Goal: Task Accomplishment & Management: Use online tool/utility

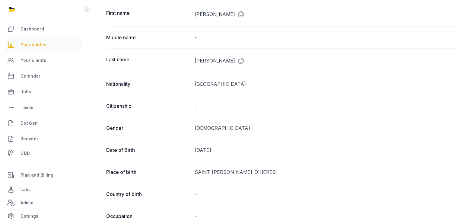
click at [37, 41] on span "Your entities" at bounding box center [34, 44] width 27 height 7
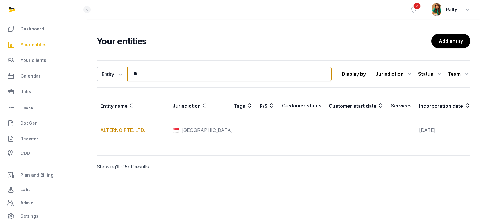
type input "*"
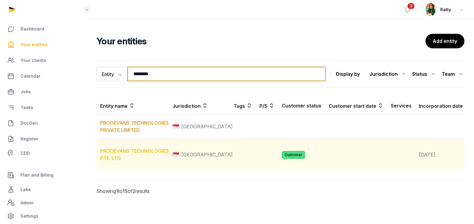
type input "********"
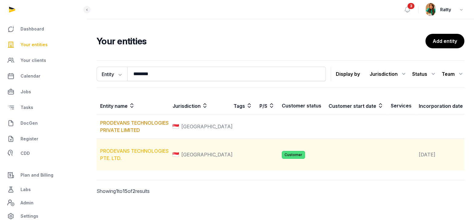
click at [122, 157] on link "PRODEVANS TECHNOLOGIES PTE. LTD." at bounding box center [134, 154] width 69 height 13
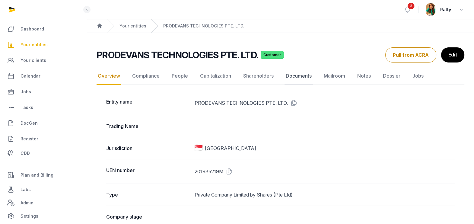
click at [291, 75] on link "Documents" at bounding box center [299, 76] width 28 height 18
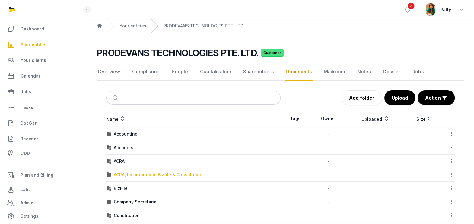
click at [132, 177] on div "ACRA, Incorporation, Bizfile & Constitution" at bounding box center [158, 175] width 89 height 6
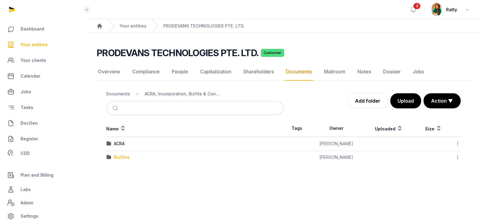
click at [119, 155] on div "Bizfiles" at bounding box center [122, 157] width 16 height 6
click at [120, 159] on div "2025" at bounding box center [119, 157] width 11 height 6
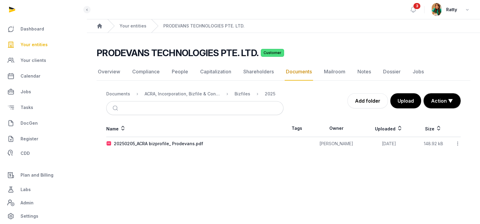
click at [459, 143] on icon at bounding box center [457, 143] width 5 height 6
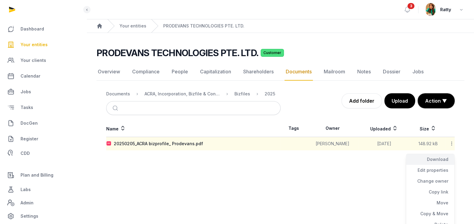
click at [434, 165] on div "Download" at bounding box center [430, 170] width 48 height 11
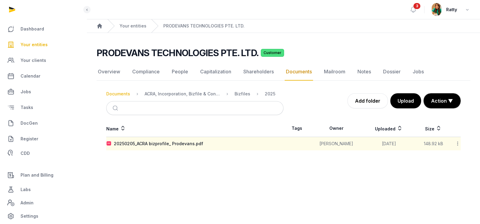
click at [116, 96] on div "Documents" at bounding box center [118, 94] width 24 height 6
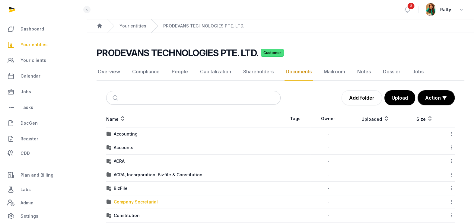
click at [129, 202] on div "Company Secretarial" at bounding box center [136, 202] width 44 height 6
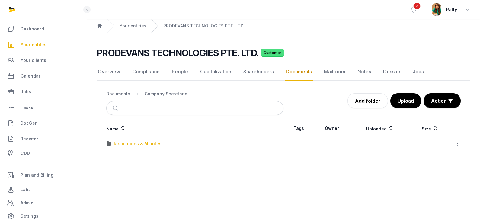
click at [123, 144] on div "Resolutions & Minutes" at bounding box center [138, 144] width 48 height 6
click at [111, 93] on div "Documents" at bounding box center [118, 94] width 24 height 6
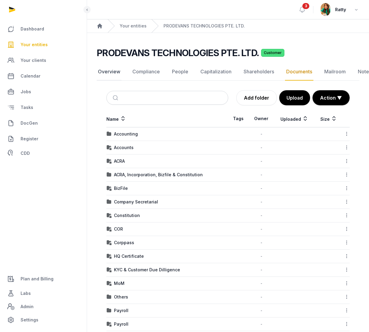
click at [107, 70] on link "Overview" at bounding box center [109, 72] width 25 height 18
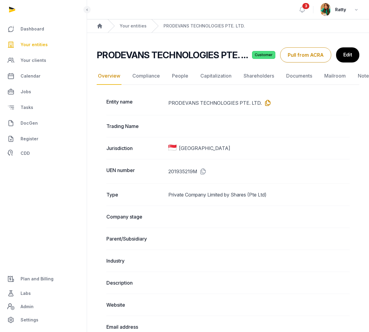
click at [265, 101] on icon at bounding box center [266, 103] width 10 height 10
click at [203, 170] on icon at bounding box center [202, 172] width 10 height 10
click at [311, 55] on button "Pull from ACRA" at bounding box center [305, 54] width 51 height 15
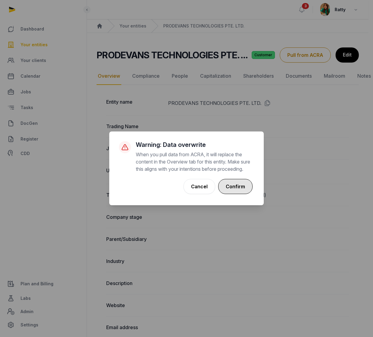
click at [232, 193] on button "Confirm" at bounding box center [235, 186] width 34 height 15
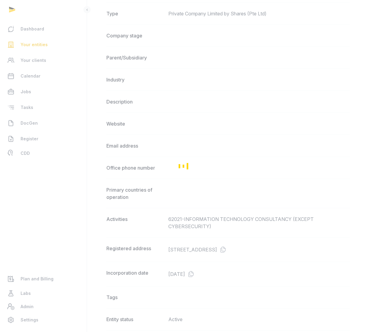
scroll to position [242, 0]
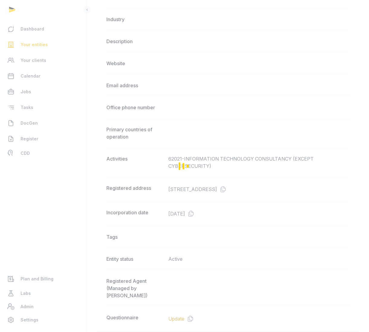
click at [346, 192] on div "Loading" at bounding box center [184, 166] width 369 height 332
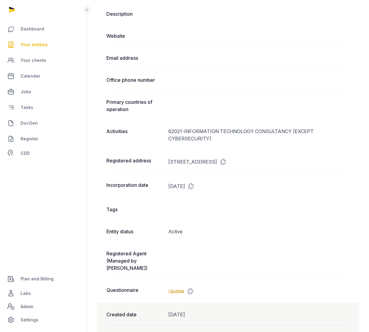
scroll to position [302, 0]
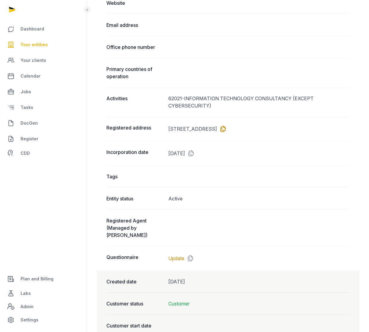
click at [226, 130] on icon at bounding box center [222, 129] width 10 height 10
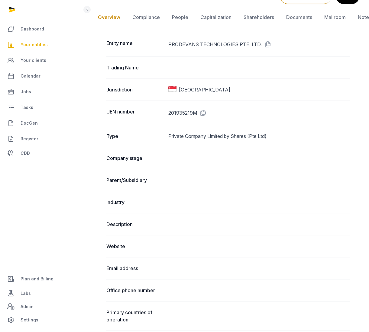
scroll to position [0, 0]
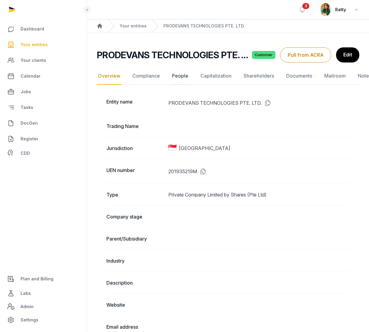
click at [178, 77] on link "People" at bounding box center [180, 76] width 19 height 18
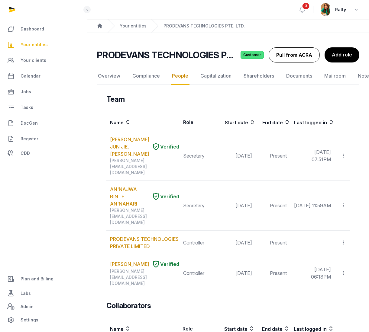
click at [287, 56] on button "Pull from ACRA" at bounding box center [293, 54] width 51 height 15
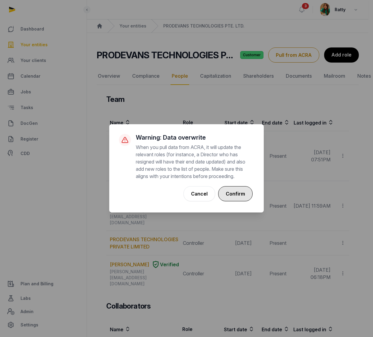
click at [238, 195] on button "Confirm" at bounding box center [235, 193] width 34 height 15
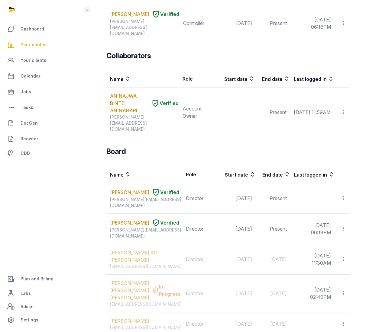
click at [124, 189] on link "MATTHEW KUMAR DANARAJ" at bounding box center [129, 192] width 39 height 7
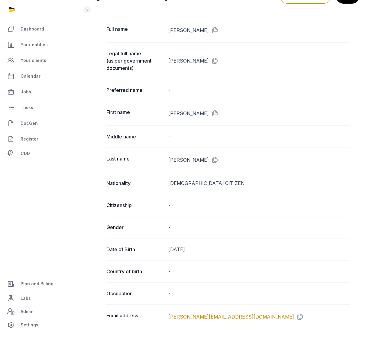
scroll to position [30, 0]
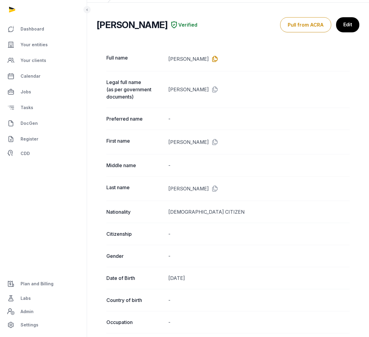
click at [218, 58] on icon at bounding box center [214, 59] width 10 height 10
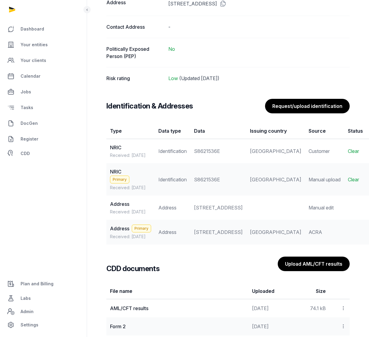
scroll to position [483, 0]
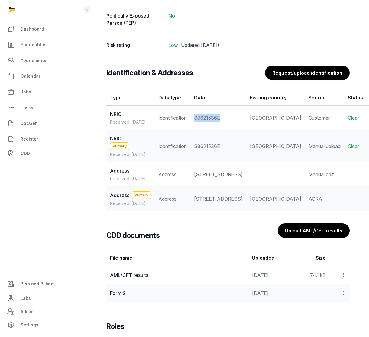
drag, startPoint x: 199, startPoint y: 120, endPoint x: 232, endPoint y: 121, distance: 32.6
click at [232, 121] on td "S8621536E" at bounding box center [218, 118] width 56 height 24
copy div "S8621536E"
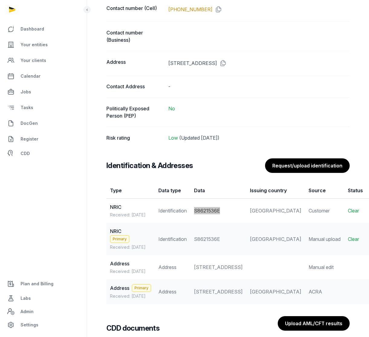
scroll to position [362, 0]
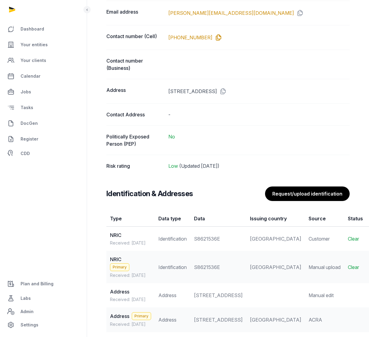
click at [212, 37] on icon at bounding box center [217, 38] width 10 height 10
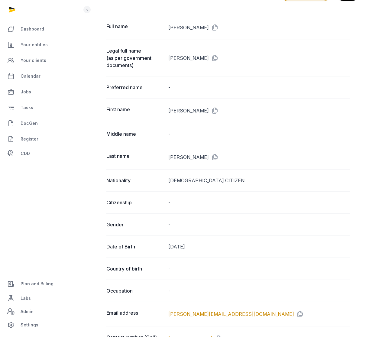
scroll to position [60, 0]
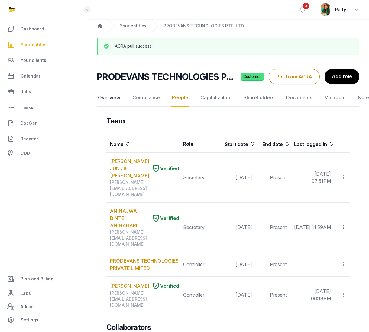
click at [109, 100] on link "Overview" at bounding box center [109, 98] width 25 height 18
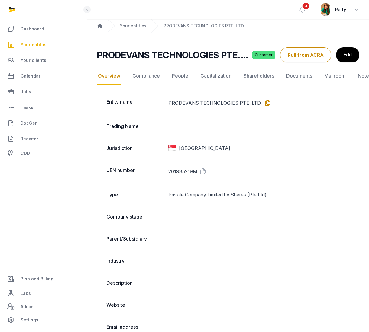
click at [265, 102] on icon at bounding box center [266, 103] width 10 height 10
click at [37, 46] on span "Your entities" at bounding box center [34, 44] width 27 height 7
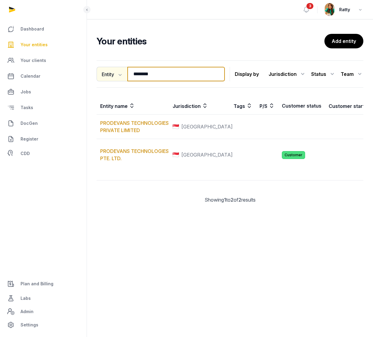
drag, startPoint x: 163, startPoint y: 74, endPoint x: 110, endPoint y: 70, distance: 52.7
click at [110, 70] on div "Entity Entity People Tags Services ******** Search" at bounding box center [161, 74] width 128 height 14
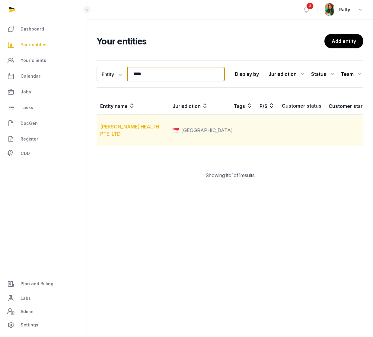
type input "****"
click at [125, 136] on link "[PERSON_NAME] HEALTH PTE. LTD." at bounding box center [129, 129] width 59 height 13
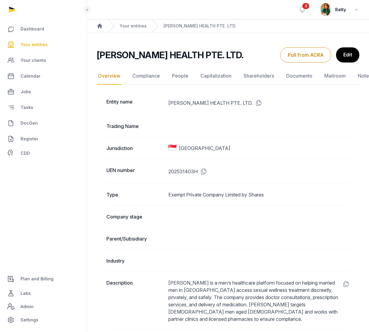
click at [252, 101] on icon at bounding box center [257, 103] width 10 height 10
click at [27, 298] on link "Labs" at bounding box center [43, 293] width 77 height 14
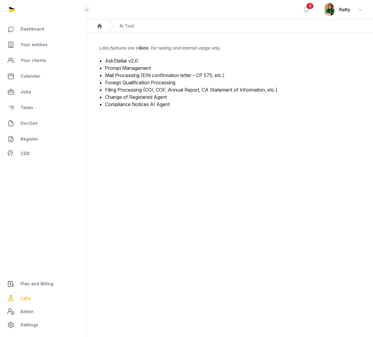
click at [122, 75] on link "Mail Processing (EIN confirmation letter - CP 575, etc.)" at bounding box center [165, 75] width 120 height 6
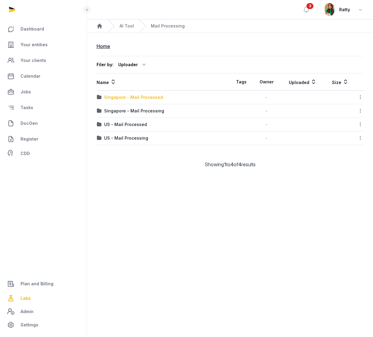
click at [127, 98] on div "Singapore - Mail Processed" at bounding box center [133, 97] width 59 height 6
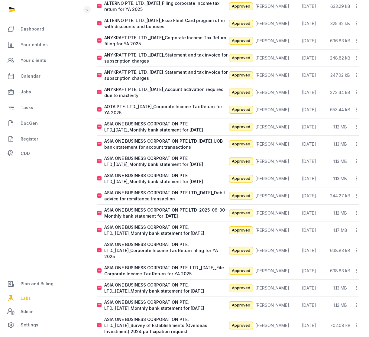
scroll to position [347, 0]
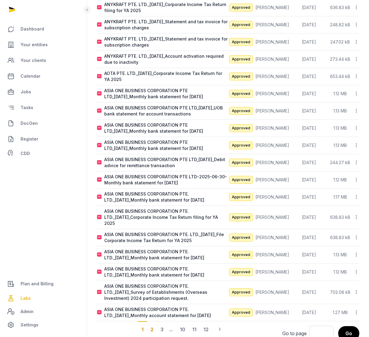
click at [157, 321] on div "2" at bounding box center [162, 329] width 10 height 16
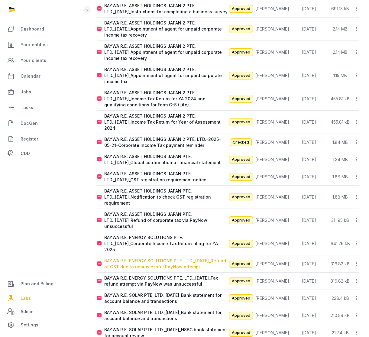
scroll to position [359, 0]
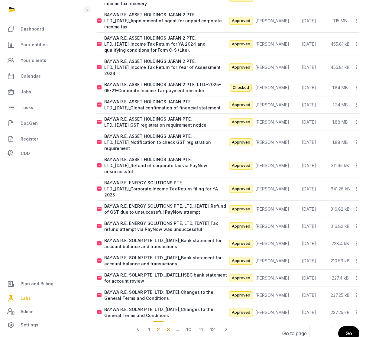
click at [168, 321] on div "3" at bounding box center [168, 329] width 10 height 16
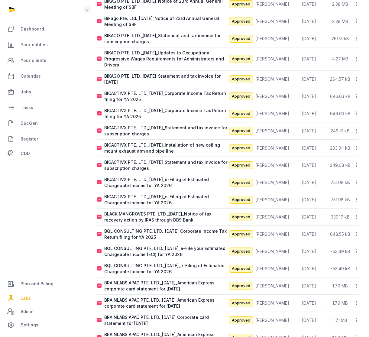
scroll to position [335, 0]
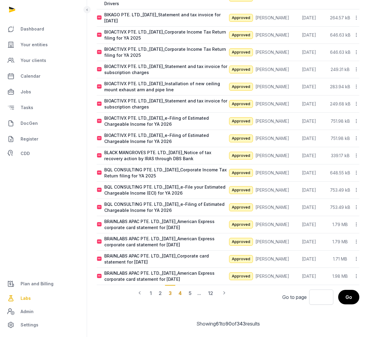
click at [185, 293] on div "4" at bounding box center [190, 293] width 10 height 16
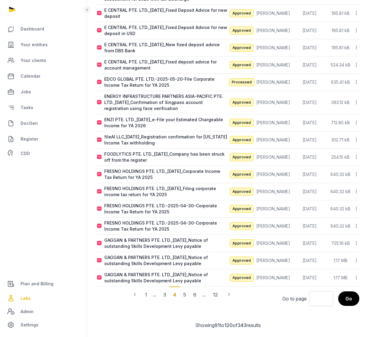
scroll to position [329, 0]
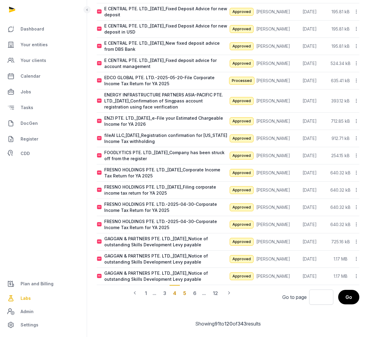
click at [189, 292] on div "5" at bounding box center [194, 293] width 11 height 16
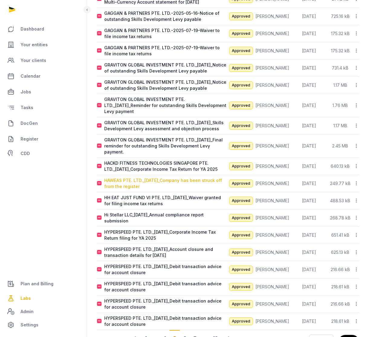
scroll to position [347, 0]
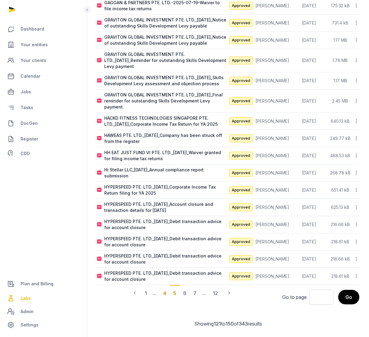
click at [168, 291] on div "4" at bounding box center [164, 293] width 10 height 16
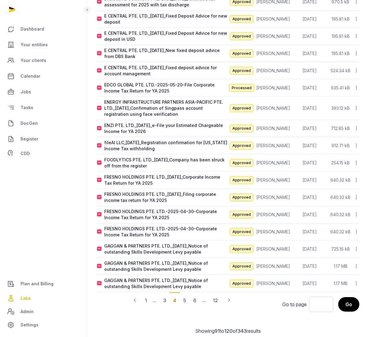
scroll to position [329, 0]
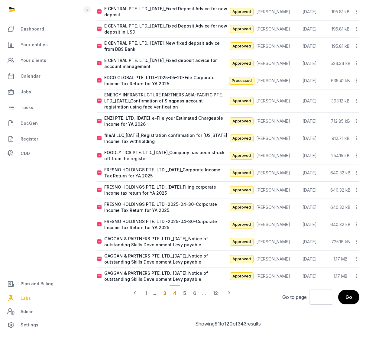
click at [165, 292] on div "3" at bounding box center [164, 293] width 10 height 16
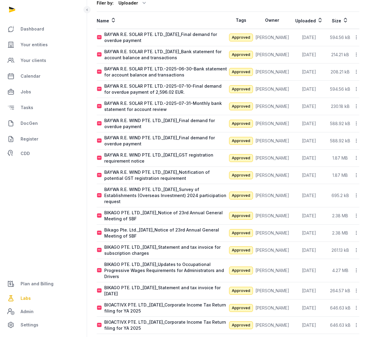
scroll to position [93, 0]
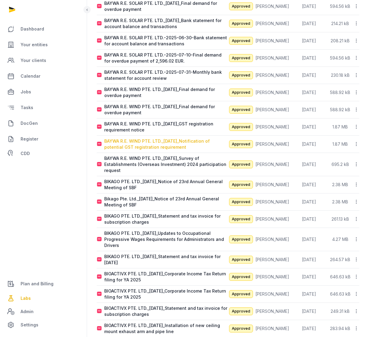
click at [146, 142] on div "BAYWA R.E. WIND PTE. LTD._2025-05-30_Notification of potential GST registration…" at bounding box center [165, 144] width 123 height 12
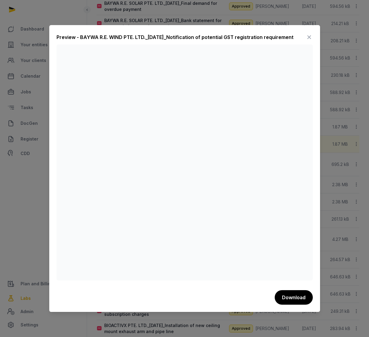
click at [309, 36] on icon at bounding box center [308, 37] width 7 height 10
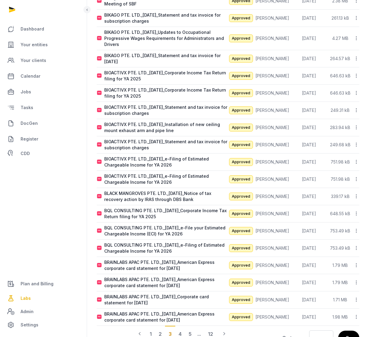
scroll to position [335, 0]
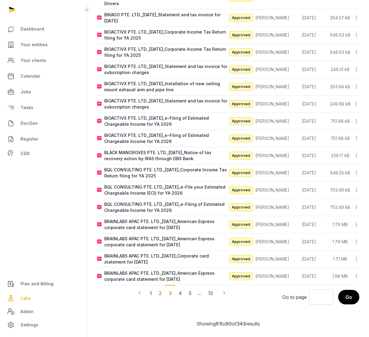
click at [159, 292] on div "2" at bounding box center [160, 293] width 10 height 16
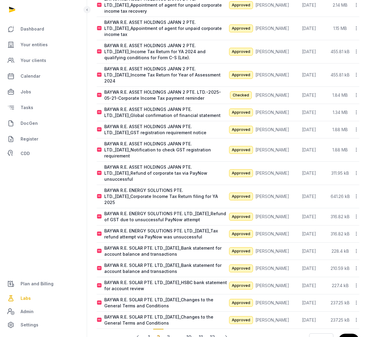
scroll to position [359, 0]
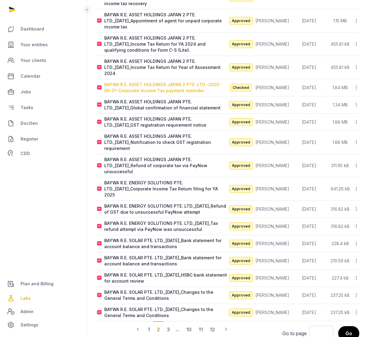
click at [163, 82] on div "BAYWA R.E. ASSET HOLDINGS JAPAN 2 PTE. LTD.-2025-05-21-Corporate Income Tax pay…" at bounding box center [165, 88] width 123 height 12
type input "**********"
type textarea "**********"
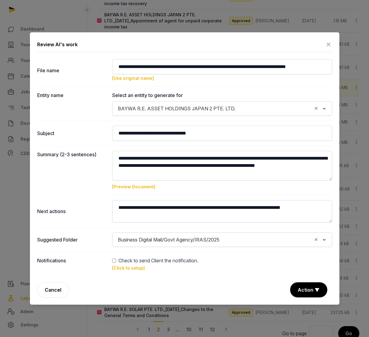
click at [327, 43] on icon at bounding box center [328, 45] width 7 height 10
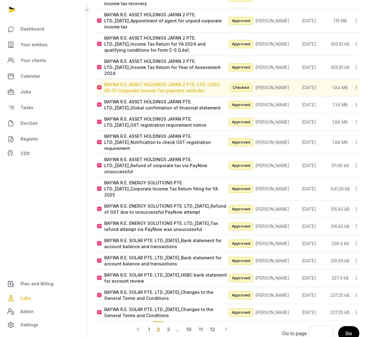
click at [127, 82] on div "BAYWA R.E. ASSET HOLDINGS JAPAN 2 PTE. LTD.-2025-05-21-Corporate Income Tax pay…" at bounding box center [165, 88] width 123 height 12
type input "**********"
type textarea "**********"
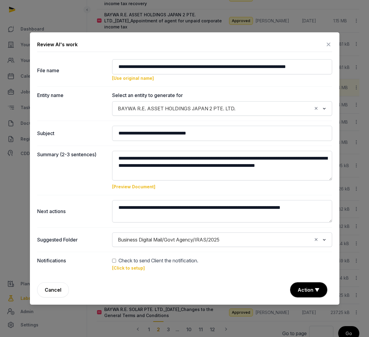
click at [133, 188] on link "[Preview Document]" at bounding box center [133, 186] width 43 height 5
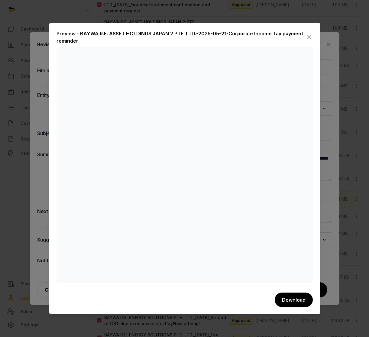
scroll to position [268, 0]
click at [309, 36] on icon at bounding box center [308, 37] width 7 height 10
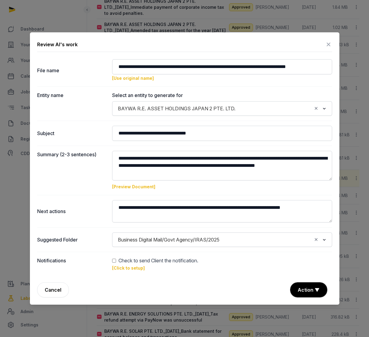
click at [328, 44] on icon at bounding box center [328, 45] width 7 height 10
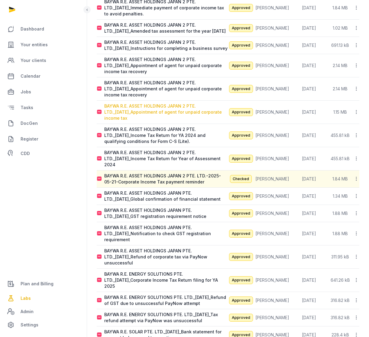
scroll to position [208, 0]
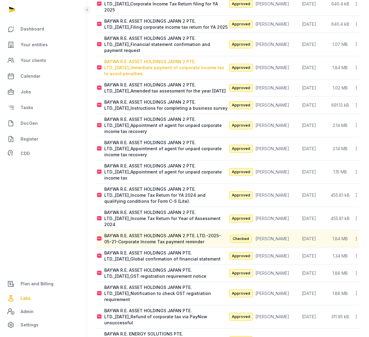
click at [159, 61] on div "BAYWA R.E. ASSET HOLDINGS JAPAN 2 PTE. LTD._2025-05-21_Immediate payment of cor…" at bounding box center [165, 68] width 123 height 18
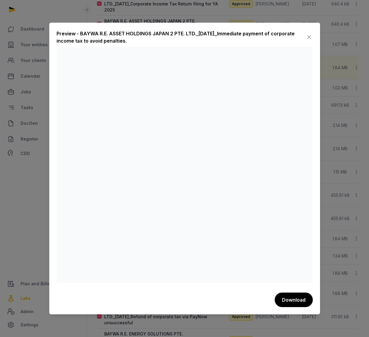
click at [308, 38] on icon at bounding box center [308, 37] width 7 height 10
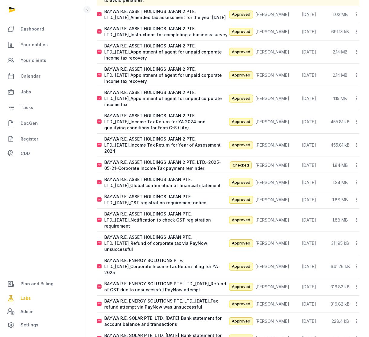
scroll to position [359, 0]
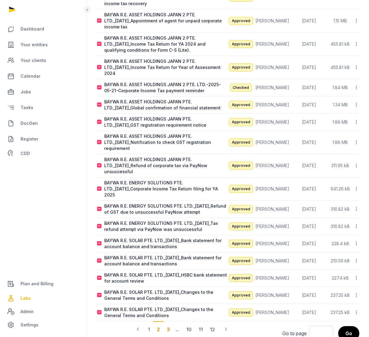
click at [165, 321] on div "3" at bounding box center [168, 329] width 10 height 16
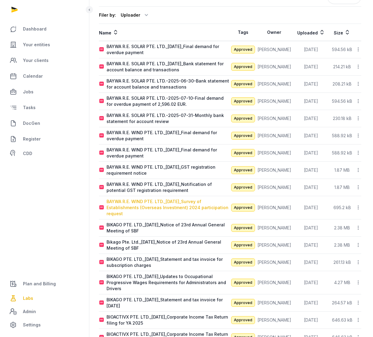
scroll to position [0, 0]
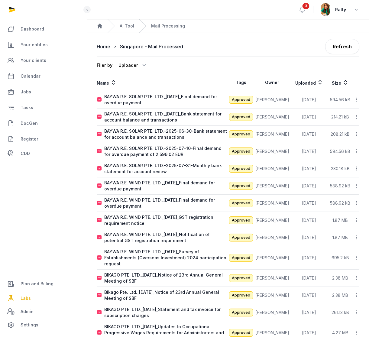
click at [300, 86] on th "Uploaded" at bounding box center [308, 82] width 37 height 17
click at [301, 84] on th "Uploaded" at bounding box center [308, 82] width 37 height 17
click at [317, 81] on icon at bounding box center [320, 82] width 6 height 7
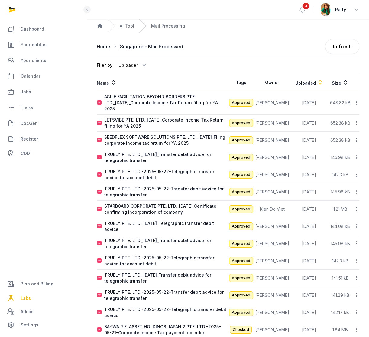
click at [317, 84] on icon at bounding box center [320, 82] width 6 height 7
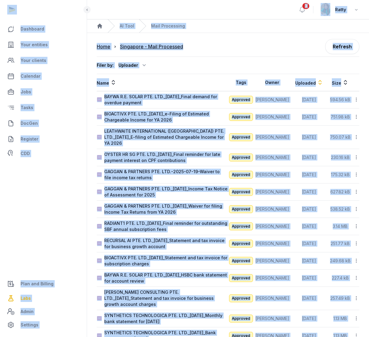
click at [229, 57] on div "Filer by: Uploader All members Ahmad Amirulhafiz Andrew de Souza Anna Nari Anna…" at bounding box center [228, 65] width 262 height 18
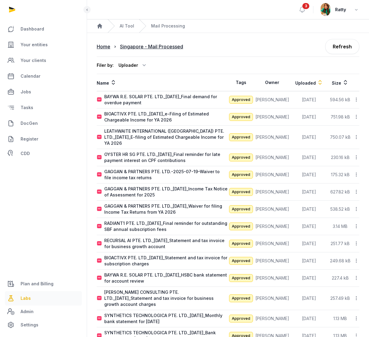
click at [24, 299] on span "Labs" at bounding box center [26, 297] width 10 height 7
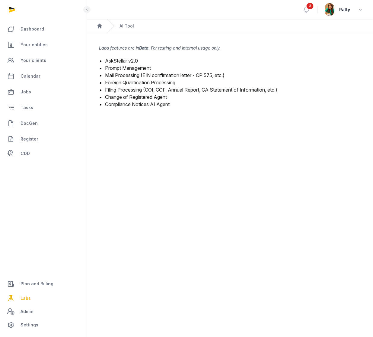
click at [115, 75] on link "Mail Processing (EIN confirmation letter - CP 575, etc.)" at bounding box center [165, 75] width 120 height 6
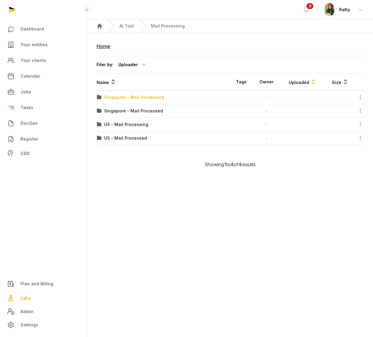
click at [128, 97] on div "Singapore - Mail Processing" at bounding box center [134, 97] width 60 height 6
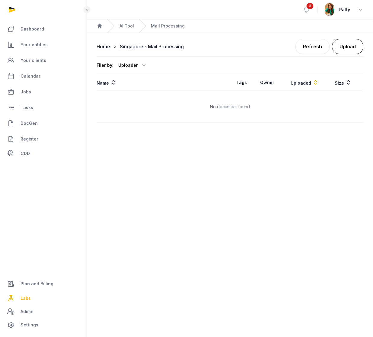
click at [348, 46] on button "Upload" at bounding box center [347, 46] width 31 height 15
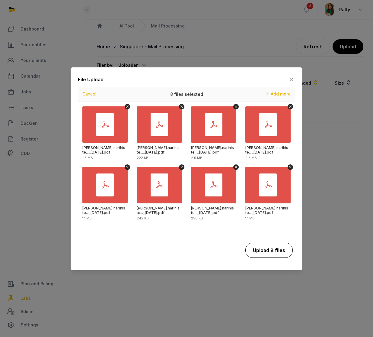
click at [285, 251] on button "Upload 8 files" at bounding box center [268, 249] width 47 height 15
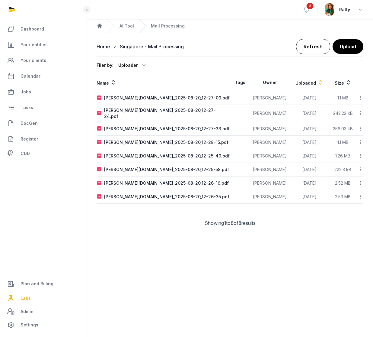
click at [309, 48] on link "Refresh" at bounding box center [313, 46] width 34 height 15
click at [318, 46] on link "Refresh" at bounding box center [313, 46] width 34 height 15
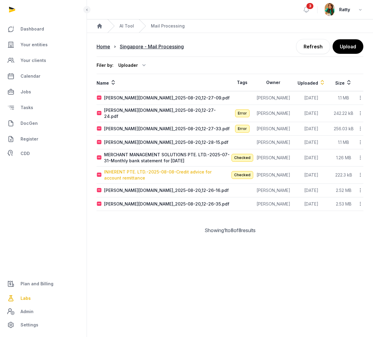
click at [130, 169] on div "INHERENT PTE. LTD.-2025-08-08-Credit advice for account remittance" at bounding box center [167, 175] width 126 height 12
type input "**********"
type textarea "**********"
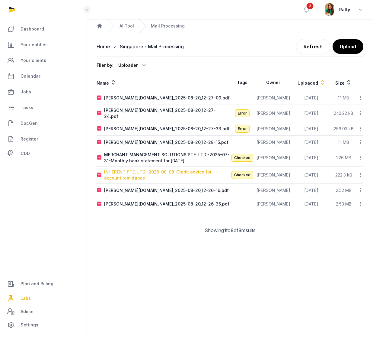
type input "**********"
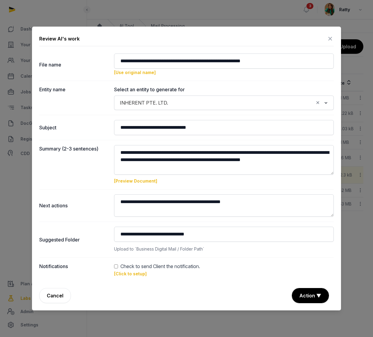
click at [122, 272] on link "[Click to setup]" at bounding box center [130, 273] width 33 height 5
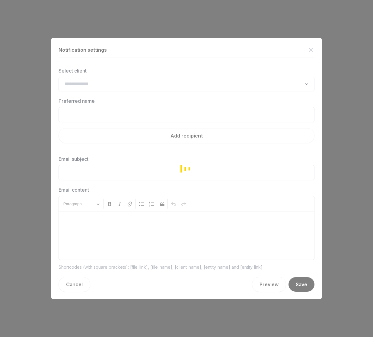
type input "**********"
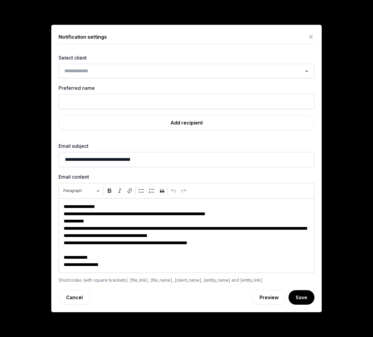
click at [108, 75] on input "Search for option" at bounding box center [182, 71] width 240 height 8
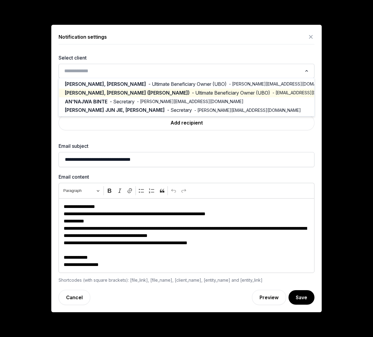
click at [144, 93] on span "TAY JINGYI, KENNETH (ZHENG JINGYI)" at bounding box center [127, 92] width 125 height 7
type input "**********"
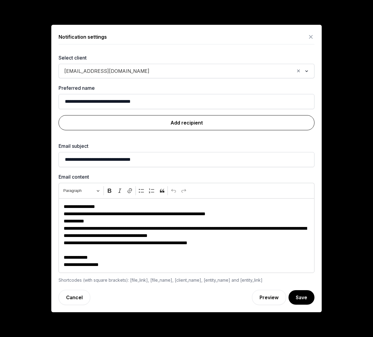
click at [192, 122] on link "Add recipient" at bounding box center [187, 122] width 256 height 15
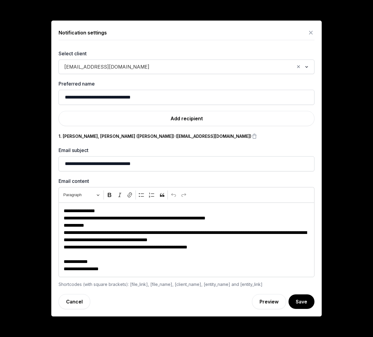
drag, startPoint x: 304, startPoint y: 304, endPoint x: 298, endPoint y: 300, distance: 7.4
click at [303, 303] on button "Save" at bounding box center [302, 301] width 26 height 14
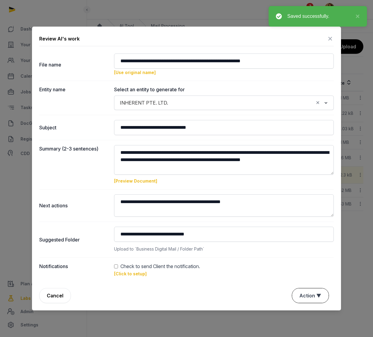
click at [311, 294] on button "Action ▼" at bounding box center [310, 295] width 37 height 14
click at [301, 267] on div "Approve" at bounding box center [310, 273] width 48 height 12
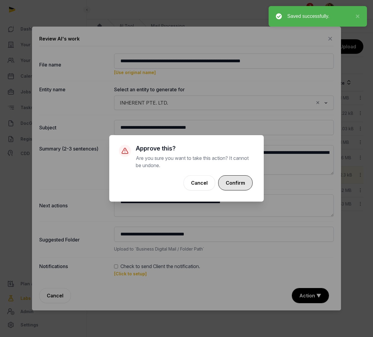
click at [233, 182] on button "Confirm" at bounding box center [235, 182] width 34 height 15
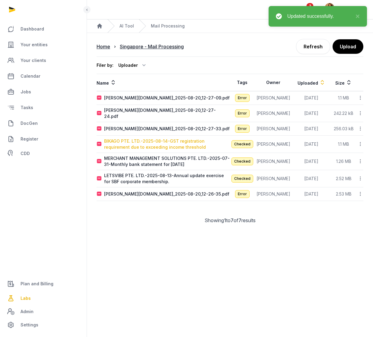
click at [131, 139] on div "BIKAGO PTE. LTD.-2025-08-14-GST registration requirement due to exceeding incom…" at bounding box center [167, 144] width 126 height 12
type input "**********"
type textarea "**********"
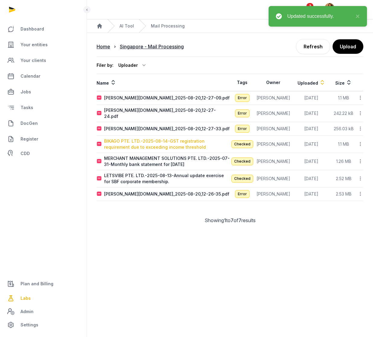
type input "**********"
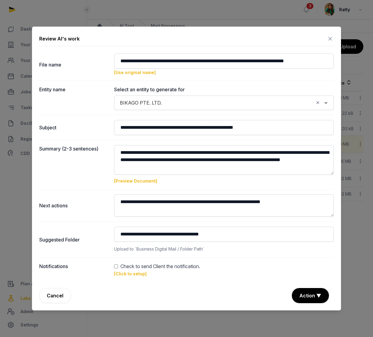
click at [132, 275] on link "[Click to setup]" at bounding box center [130, 273] width 33 height 5
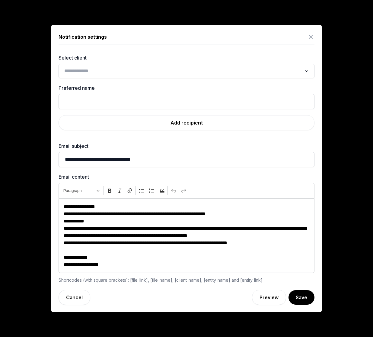
click at [117, 74] on input "Search for option" at bounding box center [182, 71] width 240 height 8
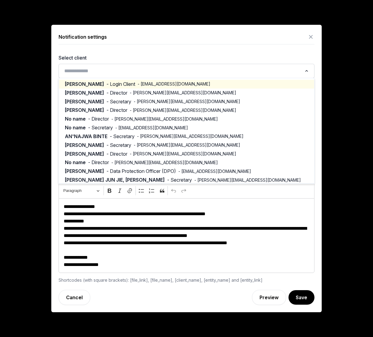
click at [141, 83] on span "- ratna@bikago.com" at bounding box center [174, 84] width 73 height 6
type input "**********"
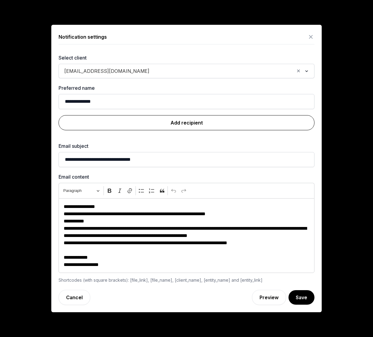
click at [191, 123] on link "Add recipient" at bounding box center [187, 122] width 256 height 15
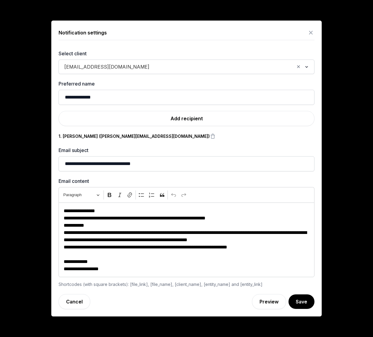
click at [152, 70] on input "Search for option" at bounding box center [223, 66] width 142 height 8
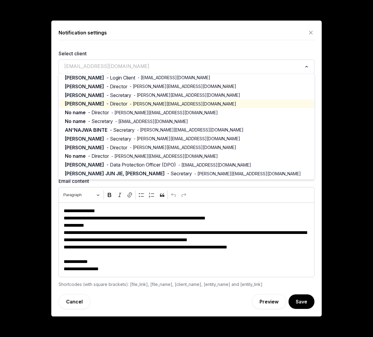
scroll to position [2, 0]
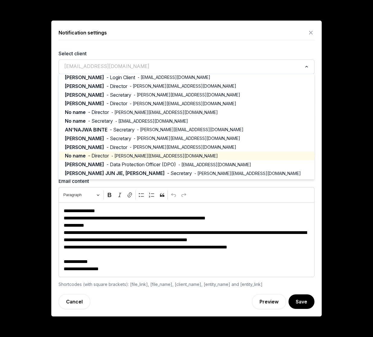
click at [303, 302] on button "Save" at bounding box center [302, 301] width 26 height 14
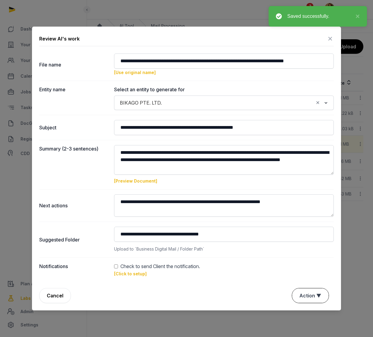
click at [308, 296] on button "Action ▼" at bounding box center [310, 295] width 37 height 14
click at [304, 267] on div "Approve" at bounding box center [310, 273] width 48 height 12
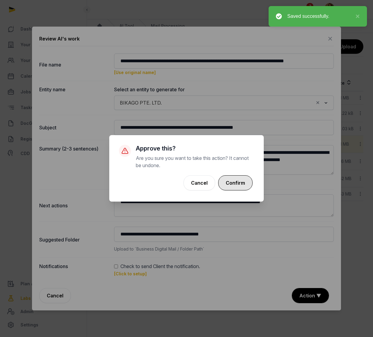
click at [233, 189] on button "Confirm" at bounding box center [235, 182] width 34 height 15
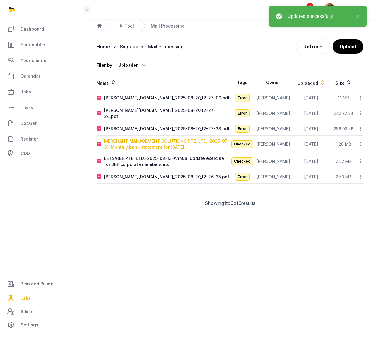
click at [156, 139] on div "MERCHANT MANAGEMENT SOLUTIONS PTE. LTD.-2025-07-31-Monthly bank statement for J…" at bounding box center [167, 144] width 126 height 12
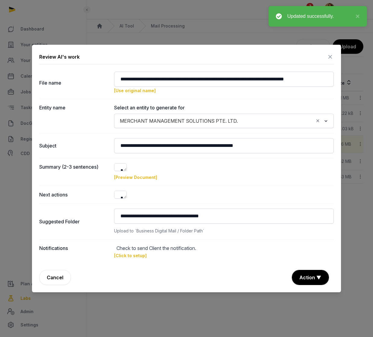
type input "**********"
type textarea "**********"
type input "**********"
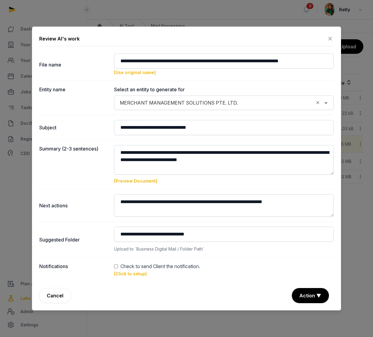
click at [114, 264] on div "Notifications Check to send Client the notification. [Click to setup]" at bounding box center [186, 269] width 295 height 24
click at [128, 275] on link "[Click to setup]" at bounding box center [130, 273] width 33 height 5
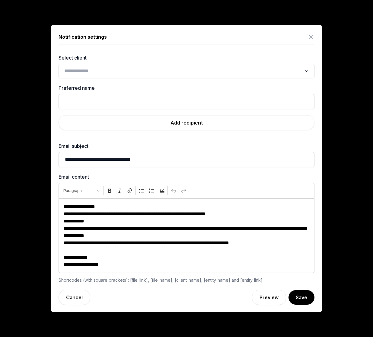
click at [113, 67] on input "Search for option" at bounding box center [182, 71] width 240 height 8
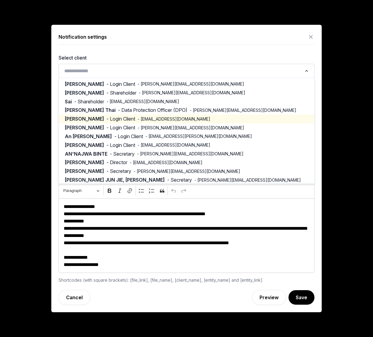
click at [109, 118] on span "- Login Client" at bounding box center [121, 118] width 29 height 7
type input "**********"
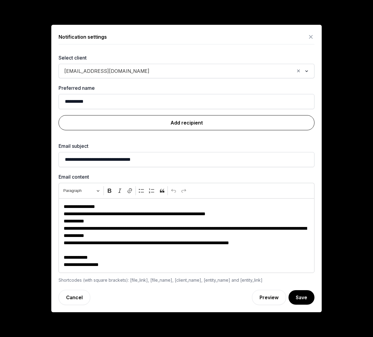
click at [182, 118] on link "Add recipient" at bounding box center [187, 122] width 256 height 15
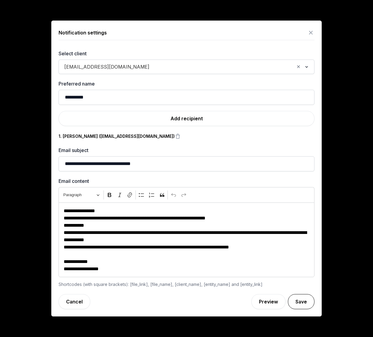
click at [302, 305] on button "Save" at bounding box center [301, 301] width 27 height 15
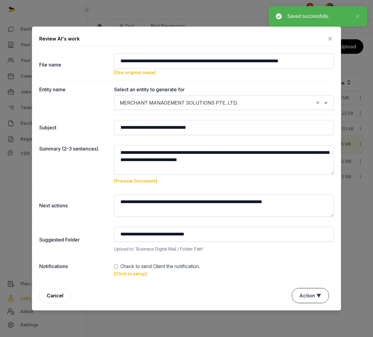
click at [300, 295] on button "Action ▼" at bounding box center [310, 295] width 37 height 14
click at [296, 267] on div "Approve" at bounding box center [310, 273] width 48 height 12
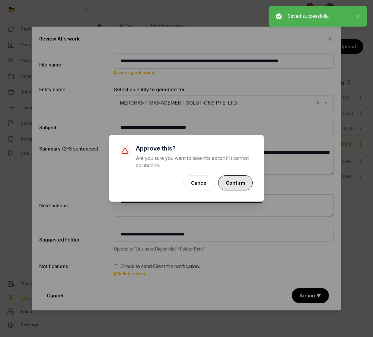
click at [238, 184] on button "Confirm" at bounding box center [235, 182] width 34 height 15
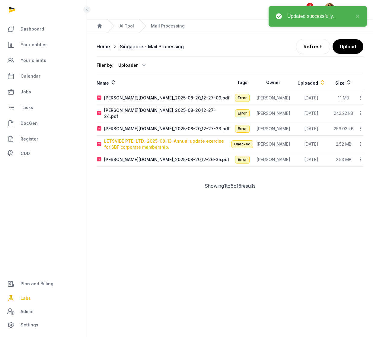
click at [133, 138] on div "LETSVIBE PTE. LTD.-2025-08-13-Annual update exercise for SBF corporate membersh…" at bounding box center [167, 144] width 126 height 12
type input "**********"
type textarea "**********"
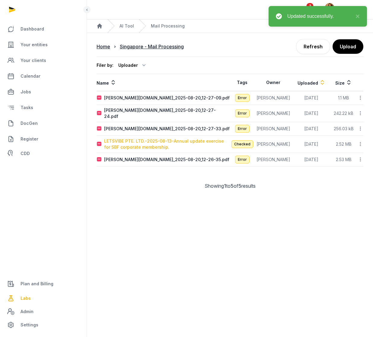
type input "**********"
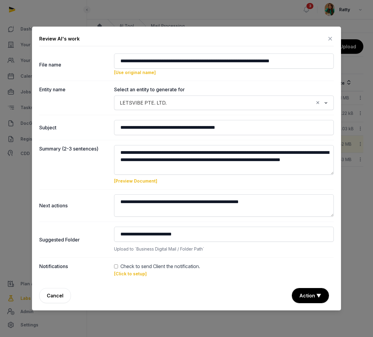
click at [124, 272] on link "[Click to setup]" at bounding box center [130, 273] width 33 height 5
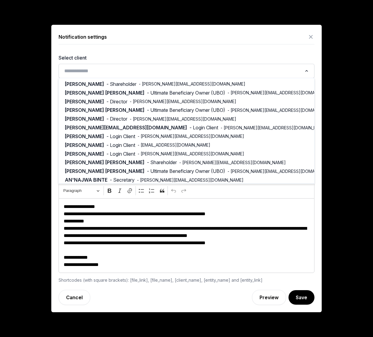
click at [88, 73] on input "Search for option" at bounding box center [182, 71] width 240 height 8
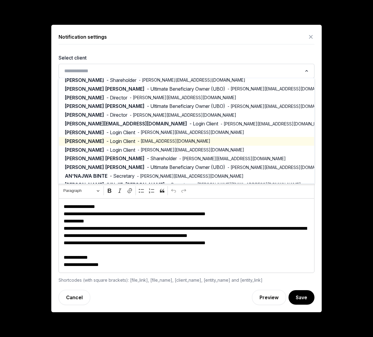
scroll to position [0, 0]
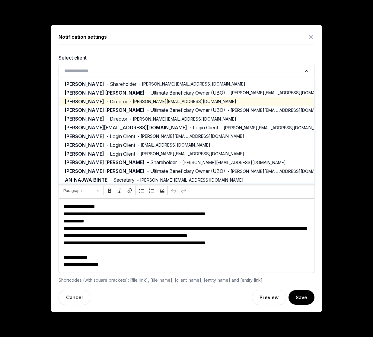
click at [156, 100] on span "- adriel@cloutkitchen.net" at bounding box center [183, 101] width 107 height 6
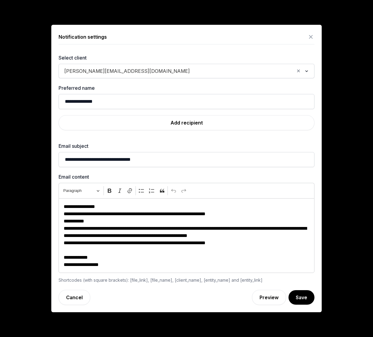
click at [190, 133] on div "Add recipient" at bounding box center [187, 125] width 256 height 21
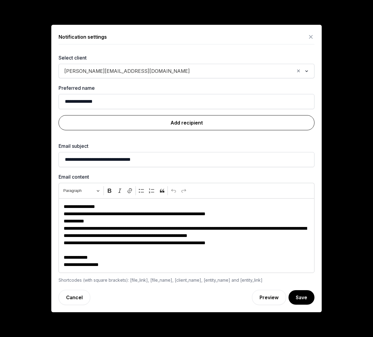
click at [190, 124] on link "Add recipient" at bounding box center [187, 122] width 256 height 15
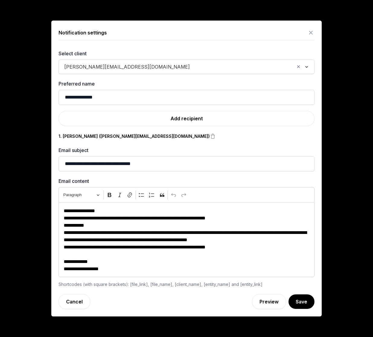
click at [193, 68] on input "Search for option" at bounding box center [244, 66] width 102 height 8
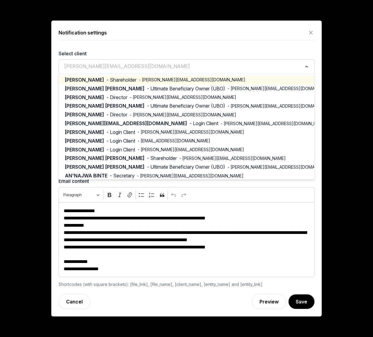
click at [121, 76] on span "- Shareholder" at bounding box center [122, 79] width 30 height 7
type input "**********"
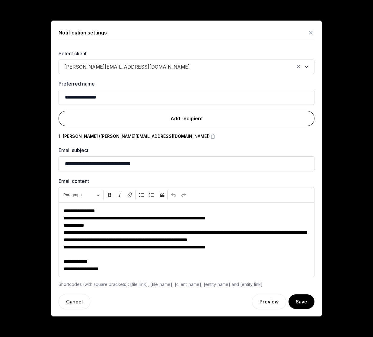
click at [195, 118] on link "Add recipient" at bounding box center [187, 118] width 256 height 15
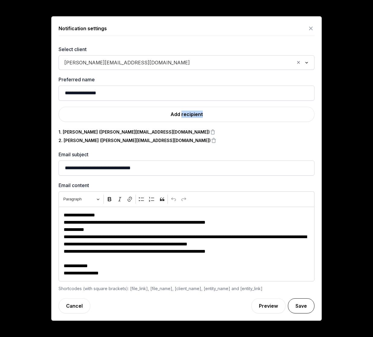
click at [301, 311] on button "Save" at bounding box center [301, 305] width 27 height 15
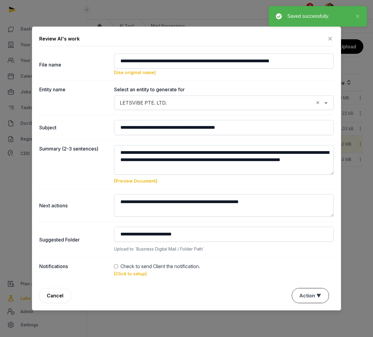
click at [310, 295] on button "Action ▼" at bounding box center [310, 295] width 37 height 14
click at [304, 267] on div "Approve" at bounding box center [310, 273] width 48 height 12
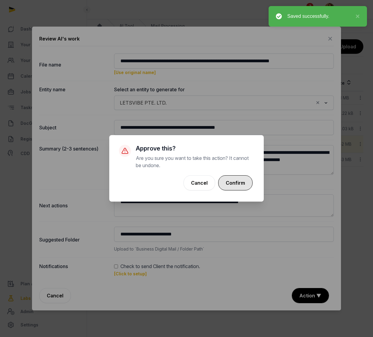
click at [238, 180] on button "Confirm" at bounding box center [235, 182] width 34 height 15
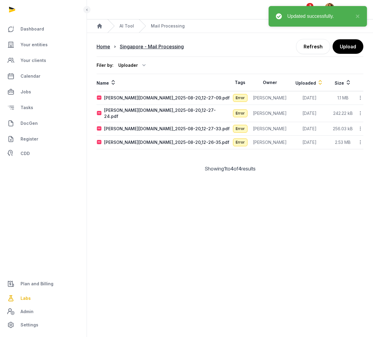
click at [360, 96] on icon at bounding box center [360, 98] width 5 height 6
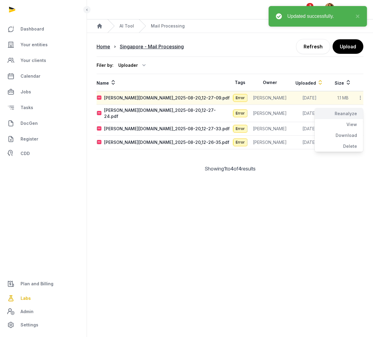
click at [349, 119] on div "Reanalyze" at bounding box center [339, 124] width 48 height 11
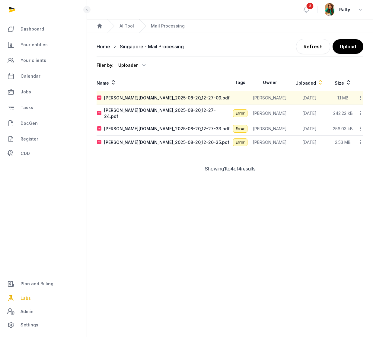
click at [360, 111] on icon at bounding box center [360, 113] width 5 height 6
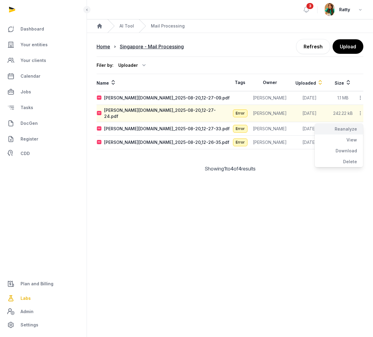
click at [352, 134] on div "Reanalyze" at bounding box center [339, 139] width 48 height 11
click at [360, 125] on icon at bounding box center [360, 128] width 5 height 6
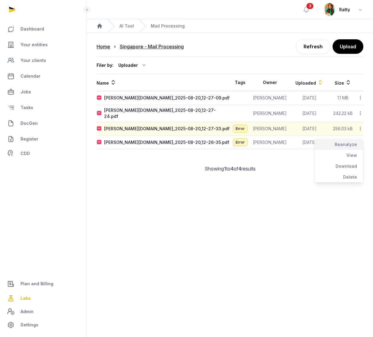
click at [349, 150] on div "Reanalyze" at bounding box center [339, 155] width 48 height 11
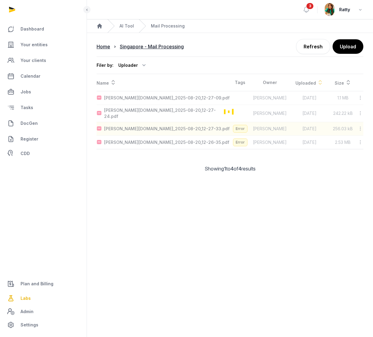
click at [360, 139] on div "Loading" at bounding box center [230, 111] width 267 height 75
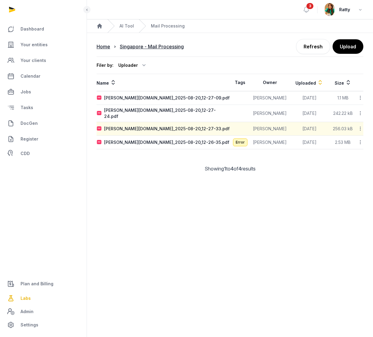
click at [359, 139] on icon at bounding box center [360, 142] width 5 height 6
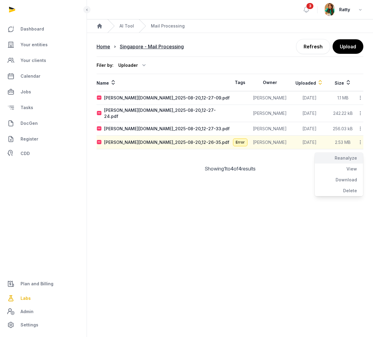
click at [345, 163] on div "Reanalyze" at bounding box center [339, 168] width 48 height 11
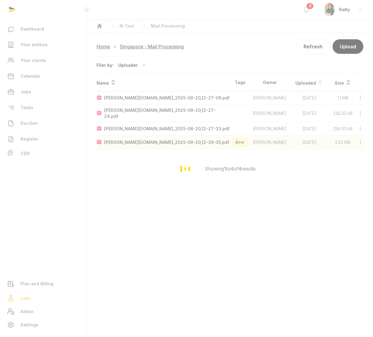
click at [316, 49] on div "Loading" at bounding box center [186, 168] width 373 height 337
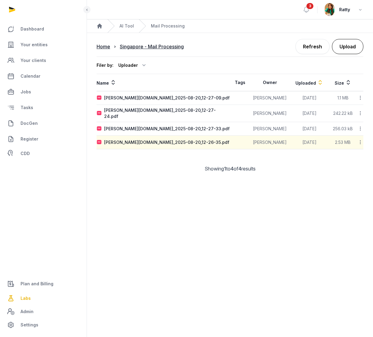
click at [351, 51] on button "Upload" at bounding box center [347, 46] width 31 height 15
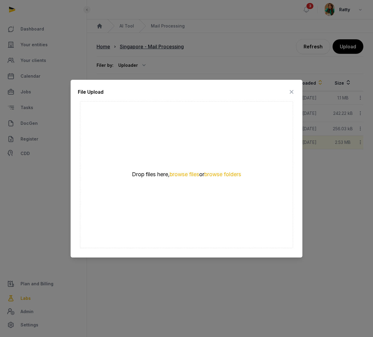
click at [293, 91] on icon at bounding box center [291, 92] width 7 height 10
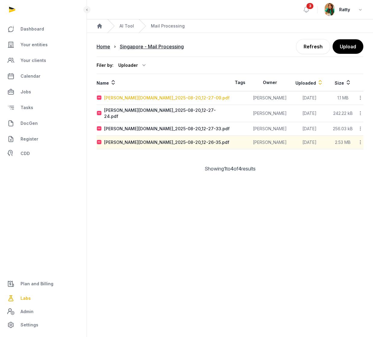
click at [165, 99] on div "anna.narihistellar.com_2025-08-20_12-27-09.pdf" at bounding box center [167, 98] width 126 height 6
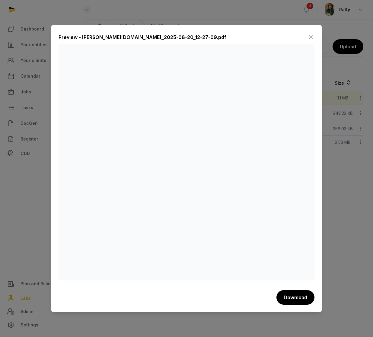
click at [308, 37] on icon at bounding box center [310, 37] width 7 height 10
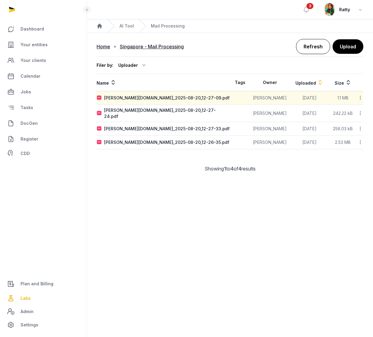
click at [313, 45] on link "Refresh" at bounding box center [313, 46] width 34 height 15
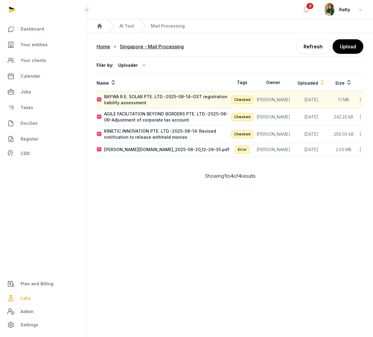
click at [360, 99] on icon at bounding box center [360, 99] width 5 height 6
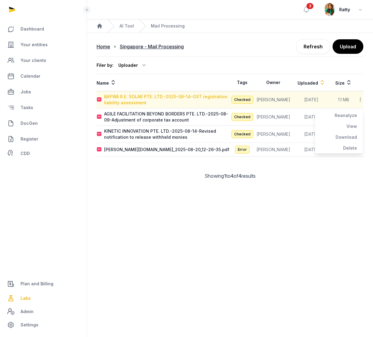
click at [135, 98] on div "BAYWA R.E. SOLAR PTE. LTD.-2025-08-14-GST registration liability assessment" at bounding box center [167, 100] width 126 height 12
type input "**********"
type textarea "**********"
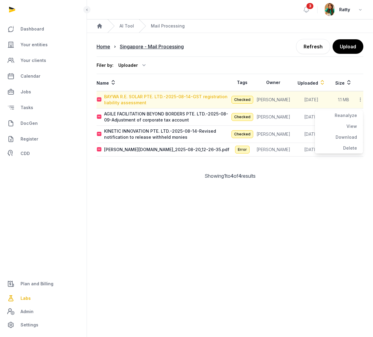
type input "**********"
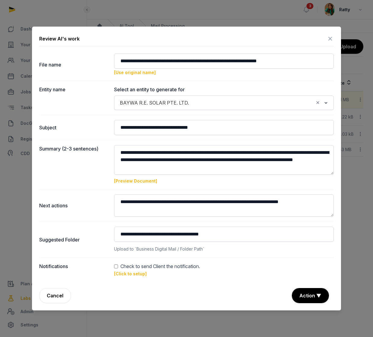
click at [120, 272] on link "[Click to setup]" at bounding box center [130, 273] width 33 height 5
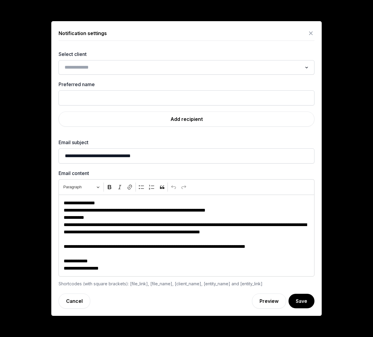
click at [106, 61] on div "Loading..." at bounding box center [187, 67] width 256 height 14
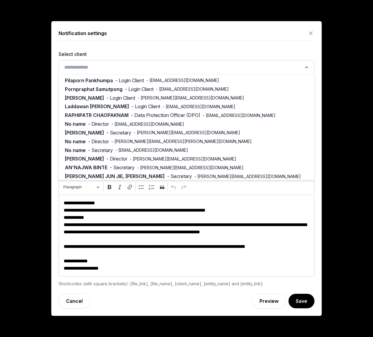
click at [103, 66] on input "Search for option" at bounding box center [182, 67] width 240 height 8
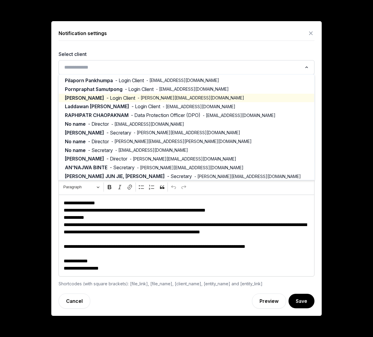
click at [132, 99] on span "- Login Client" at bounding box center [121, 98] width 29 height 7
type input "**********"
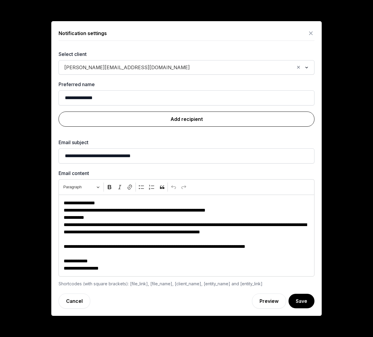
click at [201, 120] on link "Add recipient" at bounding box center [187, 118] width 256 height 15
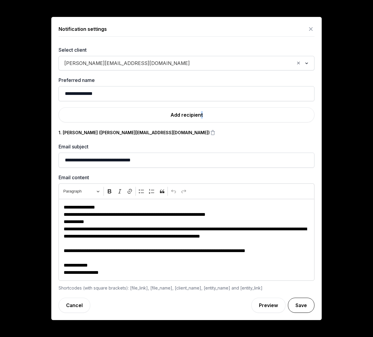
click at [304, 304] on button "Save" at bounding box center [301, 304] width 27 height 15
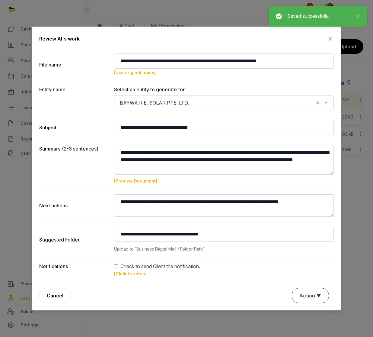
click at [312, 298] on button "Action ▼" at bounding box center [310, 295] width 37 height 14
click at [306, 267] on div "Approve" at bounding box center [310, 273] width 48 height 12
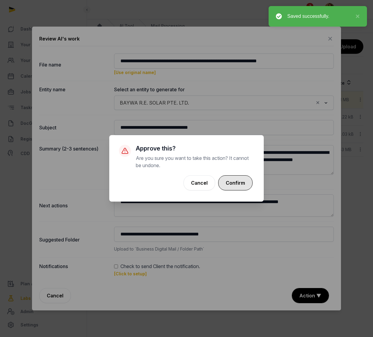
click at [238, 184] on button "Confirm" at bounding box center [235, 182] width 34 height 15
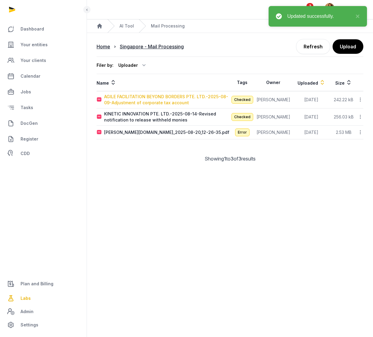
click at [122, 95] on div "AGILE FACILITATION BEYOND BORDERS PTE. LTD.-2025-08-09-Adjustment of corporate …" at bounding box center [167, 100] width 126 height 12
type input "**********"
type textarea "**********"
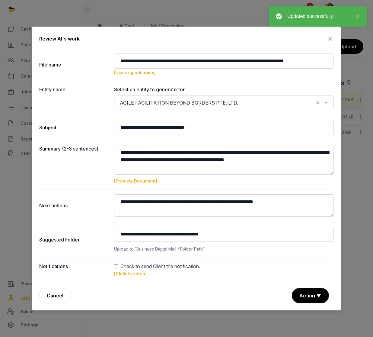
click at [124, 273] on link "[Click to setup]" at bounding box center [130, 273] width 33 height 5
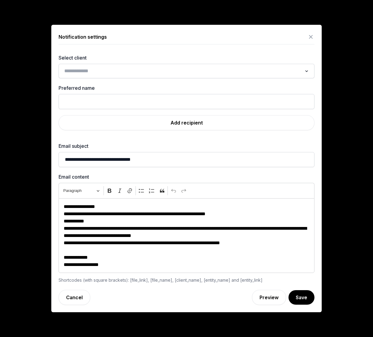
click at [98, 69] on input "Search for option" at bounding box center [182, 71] width 240 height 8
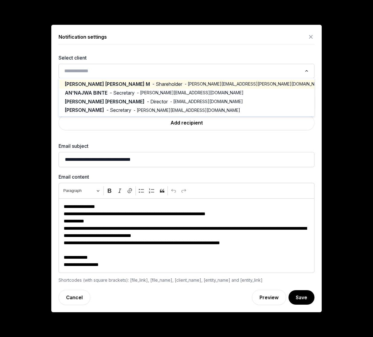
click at [185, 83] on span "- francis.laleman@gmail.com" at bounding box center [255, 84] width 140 height 6
type input "**********"
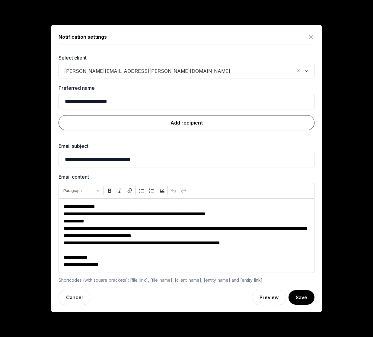
click at [176, 123] on link "Add recipient" at bounding box center [187, 122] width 256 height 15
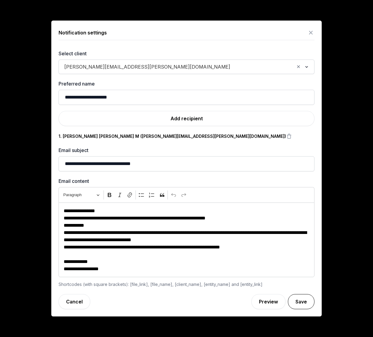
click at [302, 301] on button "Save" at bounding box center [301, 301] width 27 height 15
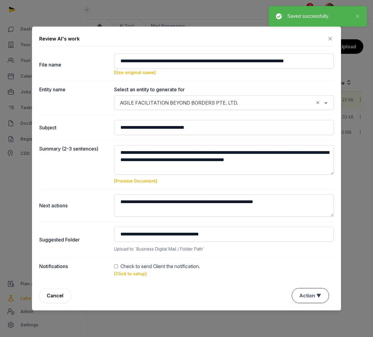
click at [302, 291] on button "Action ▼" at bounding box center [310, 295] width 37 height 14
click at [298, 267] on div "Approve" at bounding box center [310, 273] width 48 height 12
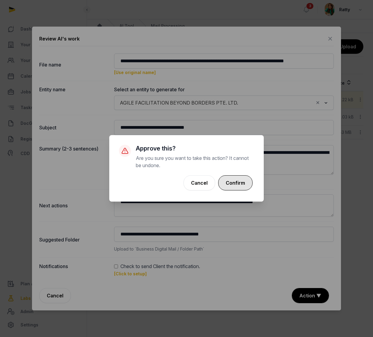
click at [234, 184] on button "Confirm" at bounding box center [235, 182] width 34 height 15
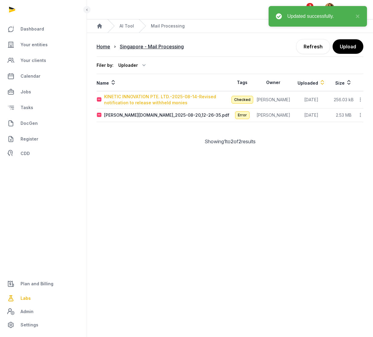
click at [146, 98] on div "KINETIC INNOVATION PTE. LTD.-2025-08-14-Revised notification to release withhel…" at bounding box center [167, 100] width 126 height 12
type input "**********"
type textarea "**********"
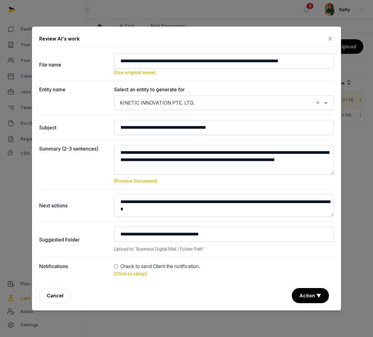
click at [123, 274] on link "[Click to setup]" at bounding box center [130, 273] width 33 height 5
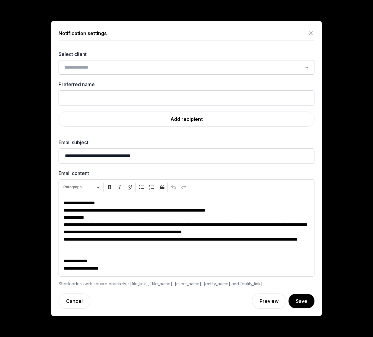
click at [108, 63] on input "Search for option" at bounding box center [182, 67] width 240 height 8
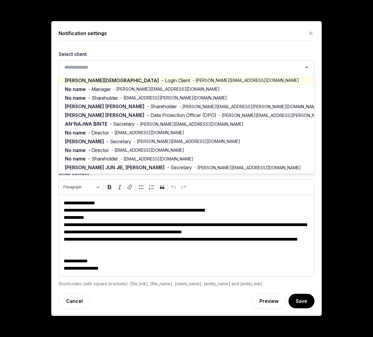
click at [193, 82] on span "- surabhi.jain@kinetictechnology.com" at bounding box center [246, 80] width 107 height 6
type input "**********"
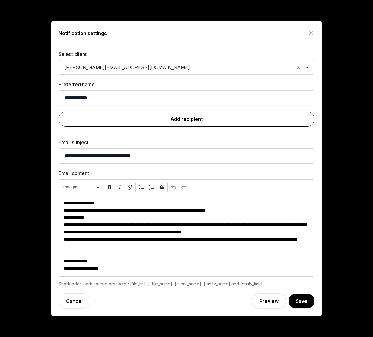
click at [190, 121] on link "Add recipient" at bounding box center [187, 118] width 256 height 15
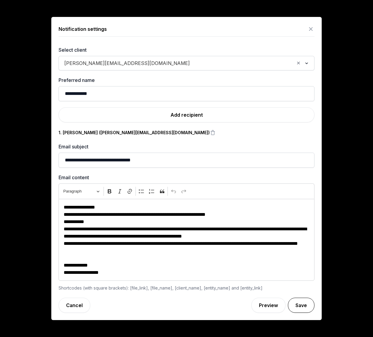
click at [300, 303] on button "Save" at bounding box center [301, 304] width 27 height 15
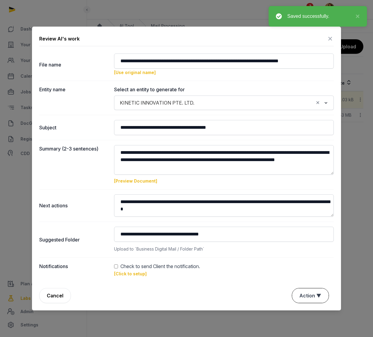
click at [306, 295] on button "Action ▼" at bounding box center [310, 295] width 37 height 14
click at [314, 267] on div "Approve" at bounding box center [310, 273] width 48 height 12
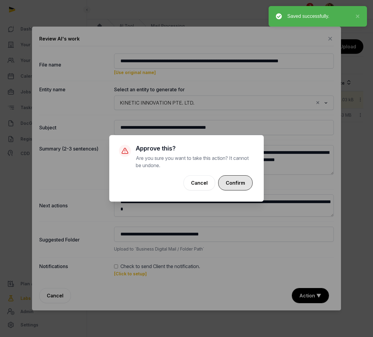
click at [235, 182] on button "Confirm" at bounding box center [235, 182] width 34 height 15
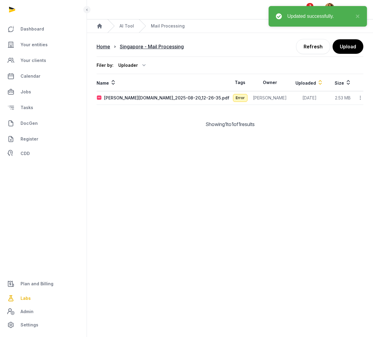
click at [362, 99] on icon at bounding box center [360, 98] width 5 height 6
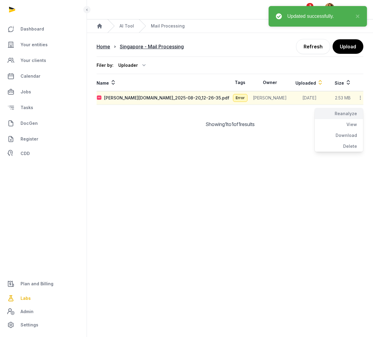
click at [351, 119] on div "Reanalyze" at bounding box center [339, 124] width 48 height 11
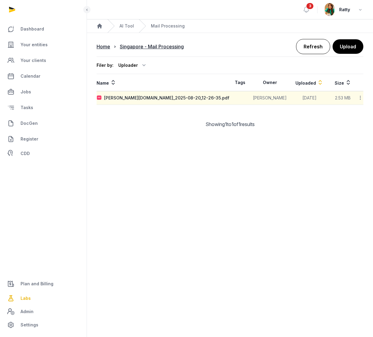
click at [316, 49] on link "Refresh" at bounding box center [313, 46] width 34 height 15
click at [360, 97] on icon at bounding box center [360, 98] width 5 height 6
click at [351, 119] on div "Reanalyze" at bounding box center [339, 124] width 48 height 11
click at [361, 97] on icon at bounding box center [360, 98] width 5 height 6
click at [357, 119] on div "Reanalyze" at bounding box center [339, 124] width 48 height 11
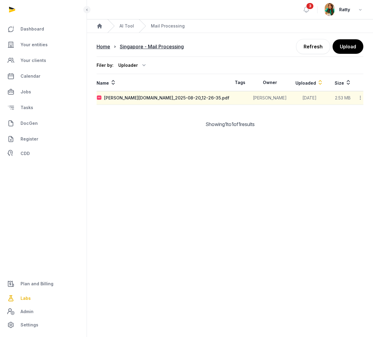
click at [361, 96] on icon at bounding box center [360, 98] width 5 height 6
click at [352, 119] on div "Reanalyze" at bounding box center [339, 124] width 48 height 11
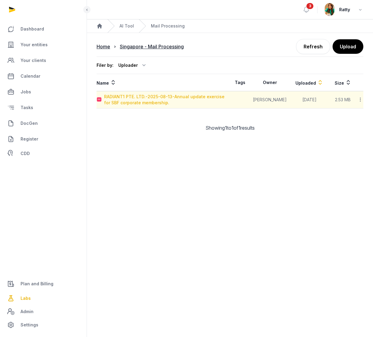
click at [129, 97] on div "RADIANT1 PTE. LTD.-2025-08-13-Annual update exercise for SBF corporate membersh…" at bounding box center [167, 100] width 126 height 12
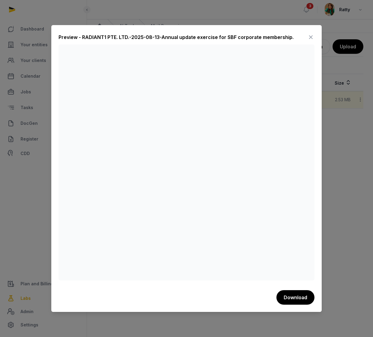
click at [310, 37] on icon at bounding box center [310, 37] width 7 height 10
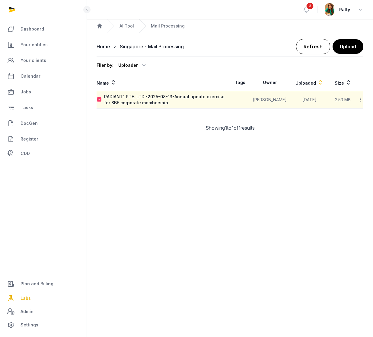
click at [315, 48] on link "Refresh" at bounding box center [313, 46] width 34 height 15
click at [158, 99] on div "RADIANT1 PTE. LTD.-2025-08-13-Annual update exercise for SBF corporate membersh…" at bounding box center [167, 100] width 126 height 12
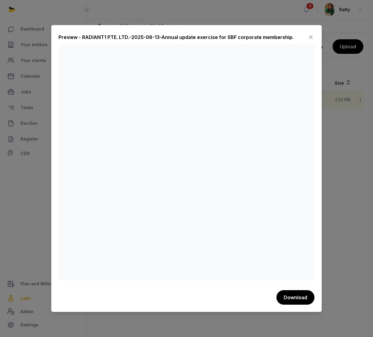
click at [310, 36] on icon at bounding box center [310, 37] width 7 height 10
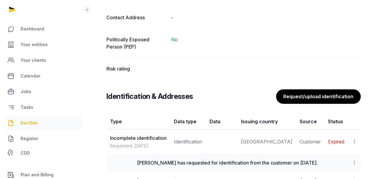
click at [34, 122] on span "DocGen" at bounding box center [29, 123] width 17 height 7
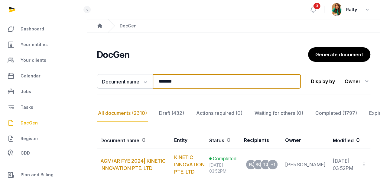
click at [185, 79] on input "*******" at bounding box center [226, 81] width 148 height 14
type input "*"
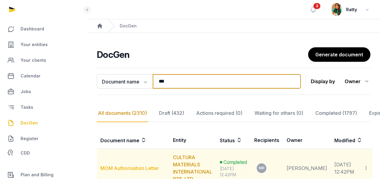
type input "***"
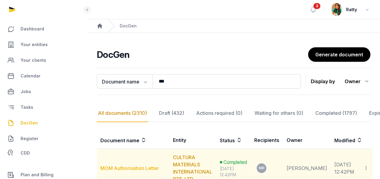
click at [129, 165] on link "MOM Authorisation Letter" at bounding box center [129, 168] width 59 height 6
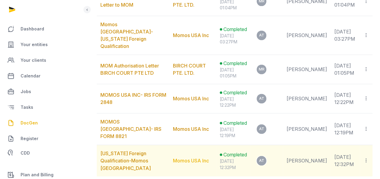
scroll to position [529, 0]
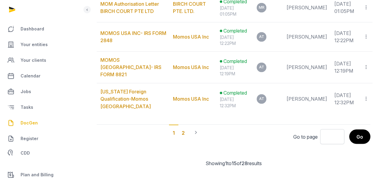
click at [183, 125] on div "2" at bounding box center [183, 133] width 10 height 16
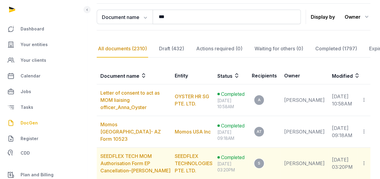
scroll to position [36, 0]
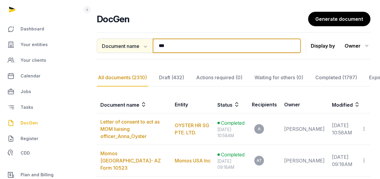
drag, startPoint x: 179, startPoint y: 42, endPoint x: 136, endPoint y: 42, distance: 42.9
click at [136, 42] on div "Document name Document name Entity Recipient *** Search" at bounding box center [199, 46] width 204 height 14
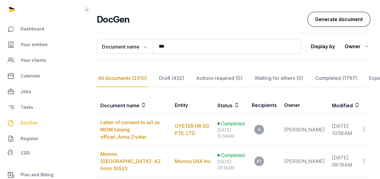
click at [348, 21] on link "Generate document" at bounding box center [338, 19] width 63 height 15
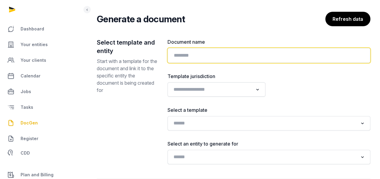
click at [177, 58] on input "text" at bounding box center [268, 55] width 203 height 15
type input "*"
click at [244, 56] on input "**********" at bounding box center [268, 55] width 203 height 15
paste input "**********"
click at [335, 56] on input "**********" at bounding box center [268, 55] width 203 height 15
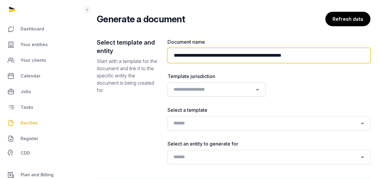
paste input "**********"
click at [298, 54] on input "**********" at bounding box center [268, 55] width 203 height 15
type input "**********"
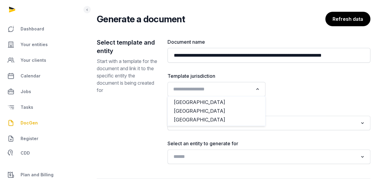
click at [188, 91] on input "Search for option" at bounding box center [212, 89] width 82 height 8
click at [184, 108] on li "[GEOGRAPHIC_DATA]" at bounding box center [216, 111] width 97 height 9
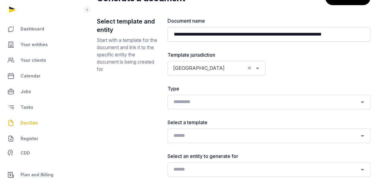
scroll to position [66, 0]
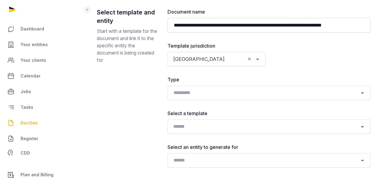
click at [199, 125] on input "Search for option" at bounding box center [264, 127] width 187 height 8
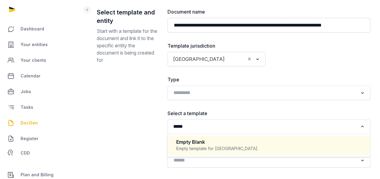
click at [199, 139] on div "Empty Blank" at bounding box center [268, 142] width 185 height 7
type input "*****"
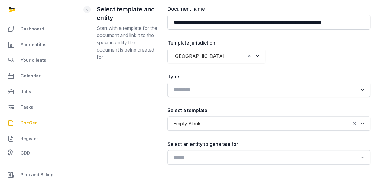
scroll to position [103, 0]
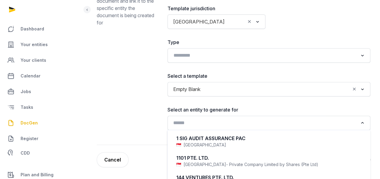
click at [192, 121] on input "Search for option" at bounding box center [264, 123] width 187 height 8
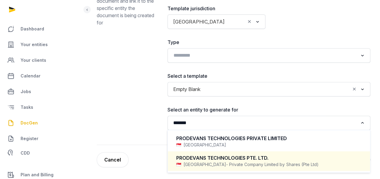
click at [247, 158] on div "PRODEVANS TECHNOLOGIES PTE. LTD." at bounding box center [268, 158] width 185 height 7
type input "*******"
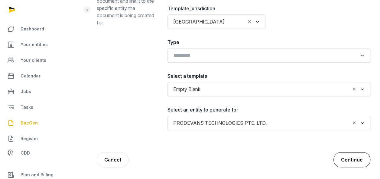
click at [351, 159] on button "Continue" at bounding box center [351, 159] width 37 height 15
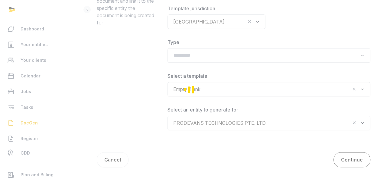
scroll to position [87, 0]
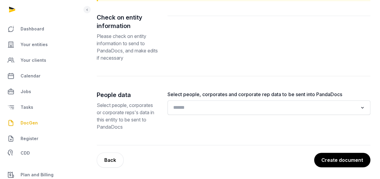
click at [208, 111] on input "Search for option" at bounding box center [264, 108] width 187 height 8
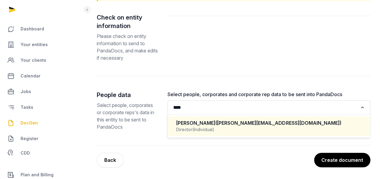
click at [225, 128] on div "Director (Individual)" at bounding box center [268, 130] width 185 height 6
type input "****"
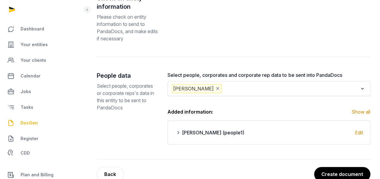
scroll to position [120, 0]
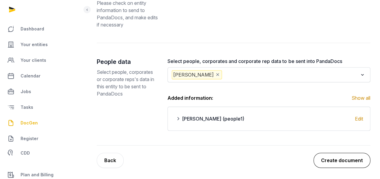
click at [346, 158] on button "Create document" at bounding box center [341, 160] width 57 height 15
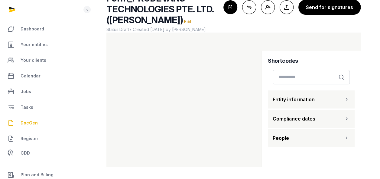
scroll to position [76, 0]
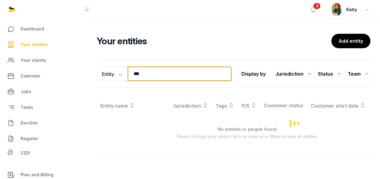
drag, startPoint x: 153, startPoint y: 78, endPoint x: 2, endPoint y: 76, distance: 151.3
click at [6, 76] on div "Dashboard Your entities Your clients Calendar Jobs Tasks DocGen Register CDD Pl…" at bounding box center [190, 90] width 380 height 181
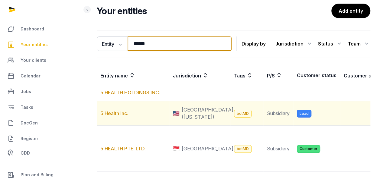
scroll to position [121, 0]
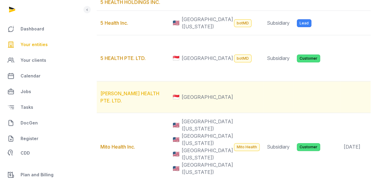
type input "******"
click at [132, 104] on link "[PERSON_NAME] HEALTH PTE. LTD." at bounding box center [129, 97] width 59 height 13
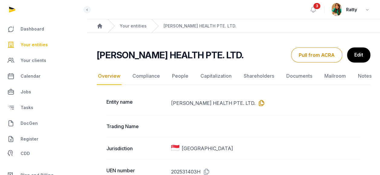
click at [255, 101] on icon at bounding box center [260, 103] width 10 height 10
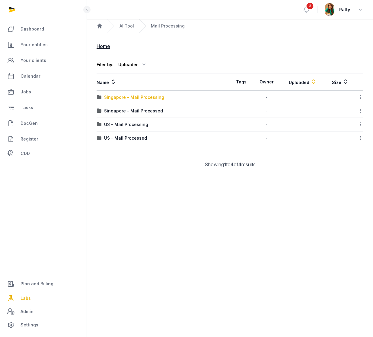
click at [138, 95] on div "Singapore - Mail Processing" at bounding box center [134, 97] width 60 height 6
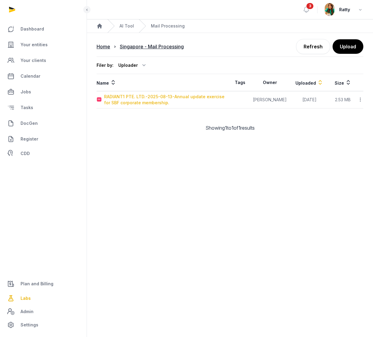
click at [153, 97] on div "RADIANT1 PTE. LTD.-2025-08-13-Annual update exercise for SBF corporate membersh…" at bounding box center [167, 100] width 126 height 12
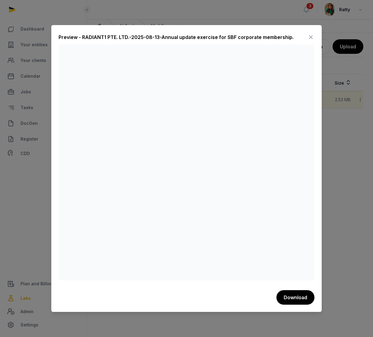
click at [310, 37] on icon at bounding box center [310, 37] width 7 height 10
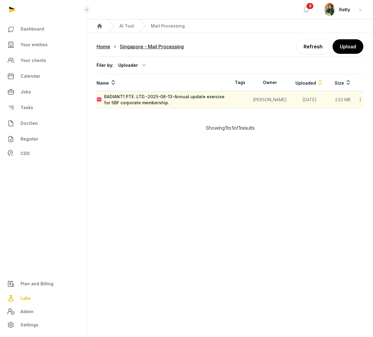
click at [363, 97] on icon at bounding box center [360, 99] width 5 height 6
click at [351, 121] on div "Reanalyze" at bounding box center [339, 126] width 48 height 11
click at [154, 99] on div "RADIANT1 PTE. LTD.-2025-08-13-Annual update exercise for SBF corporate membersh…" at bounding box center [167, 100] width 126 height 12
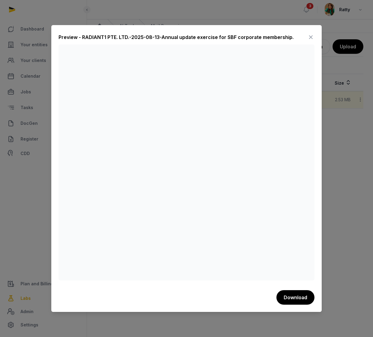
click at [312, 36] on icon at bounding box center [310, 37] width 7 height 10
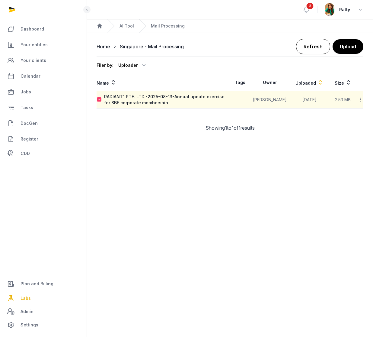
click at [314, 43] on link "Refresh" at bounding box center [313, 46] width 34 height 15
click at [362, 98] on icon at bounding box center [360, 99] width 5 height 6
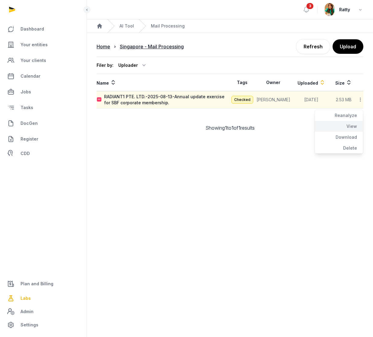
click at [352, 132] on div "View" at bounding box center [339, 137] width 48 height 11
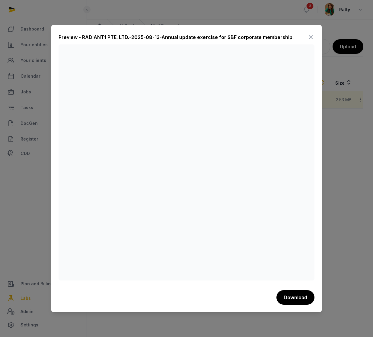
click at [309, 37] on icon at bounding box center [310, 37] width 7 height 10
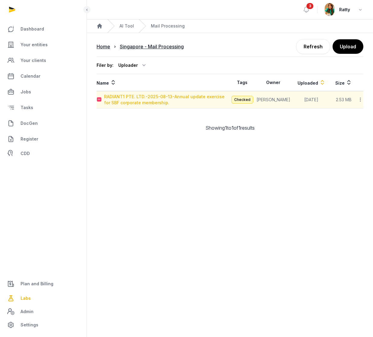
click at [133, 99] on div "RADIANT1 PTE. LTD.-2025-08-13-Annual update exercise for SBF corporate membersh…" at bounding box center [167, 100] width 126 height 12
type input "**********"
type textarea "**********"
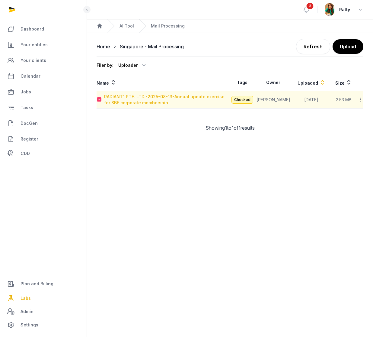
type input "**********"
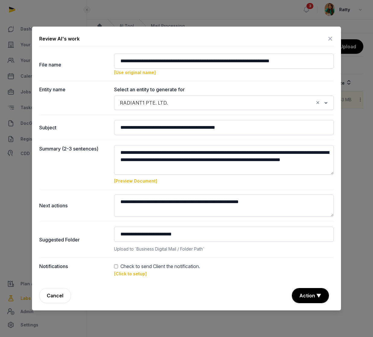
click at [128, 274] on link "[Click to setup]" at bounding box center [130, 273] width 33 height 5
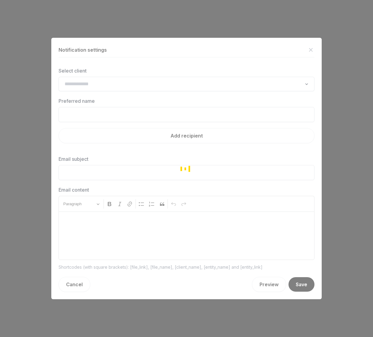
type input "**********"
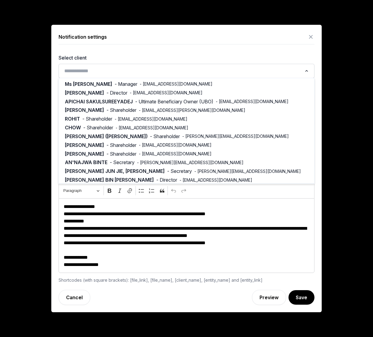
click at [134, 75] on input "Search for option" at bounding box center [182, 71] width 240 height 8
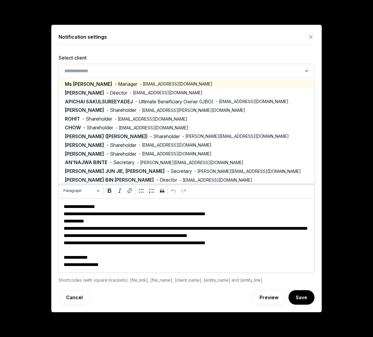
click at [140, 85] on span "- pittayarut@radiant1.co" at bounding box center [176, 84] width 73 height 6
type input "*******"
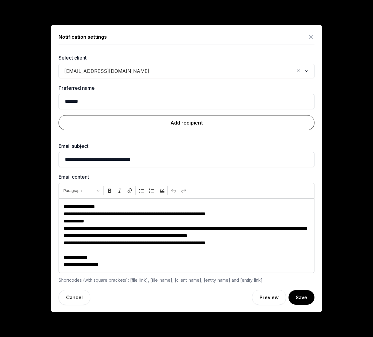
click at [195, 126] on link "Add recipient" at bounding box center [187, 122] width 256 height 15
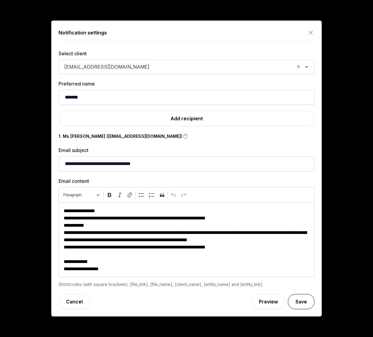
click at [305, 303] on button "Save" at bounding box center [301, 301] width 27 height 15
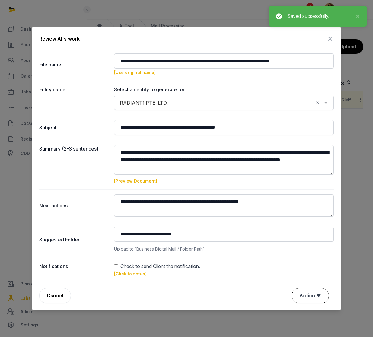
click at [310, 293] on button "Action ▼" at bounding box center [310, 295] width 37 height 14
click at [311, 267] on div "Approve" at bounding box center [310, 273] width 48 height 12
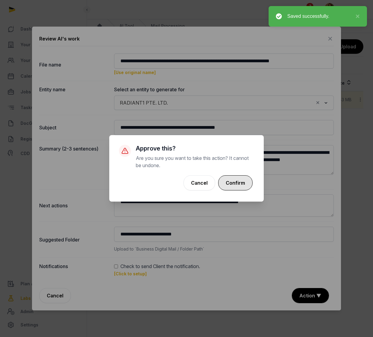
click at [226, 179] on button "Confirm" at bounding box center [235, 182] width 34 height 15
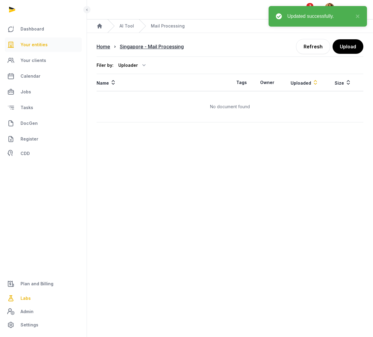
click at [32, 43] on span "Your entities" at bounding box center [34, 44] width 27 height 7
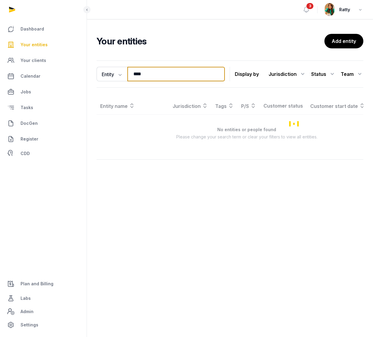
drag, startPoint x: 162, startPoint y: 75, endPoint x: 90, endPoint y: 68, distance: 72.5
click at [90, 68] on div "Entity Entity People Tags Services **** Search Display by Jurisdiction All juri…" at bounding box center [230, 115] width 286 height 114
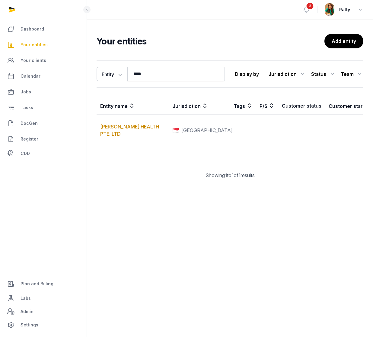
click at [90, 68] on div "Entity Entity People Tags Services **** Search Display by Jurisdiction All juri…" at bounding box center [230, 124] width 286 height 133
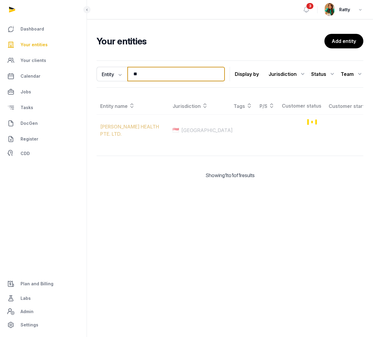
type input "*"
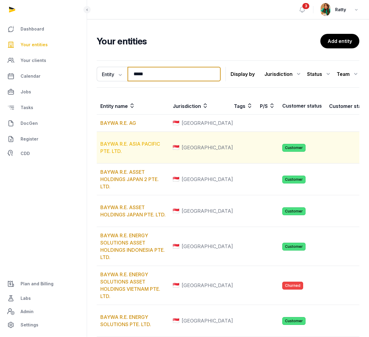
type input "*****"
click at [116, 151] on link "BAYWA R.E. ASIA PACIFIC PTE. LTD." at bounding box center [130, 147] width 60 height 13
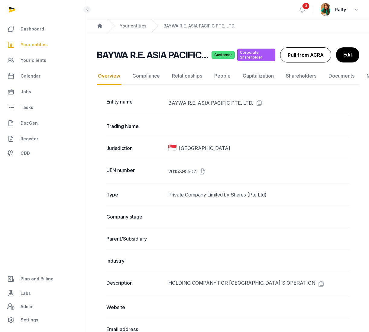
click at [312, 59] on button "Pull from ACRA" at bounding box center [305, 54] width 51 height 15
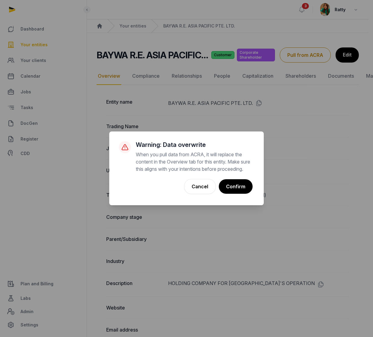
drag, startPoint x: 234, startPoint y: 191, endPoint x: 326, endPoint y: 169, distance: 94.3
click at [235, 191] on button "Confirm" at bounding box center [236, 186] width 34 height 14
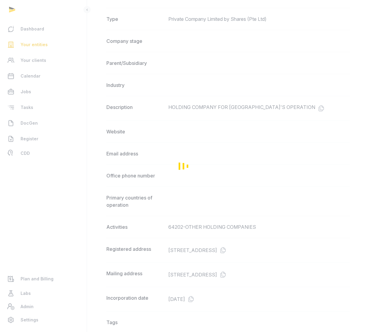
scroll to position [91, 0]
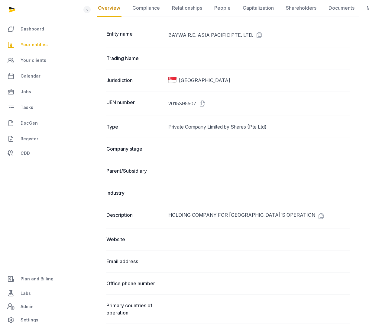
scroll to position [60, 0]
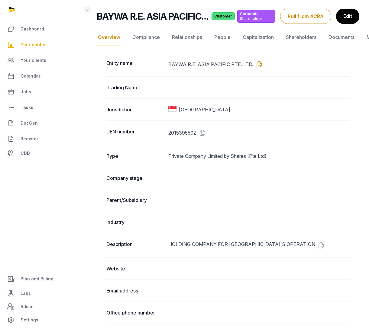
drag, startPoint x: 259, startPoint y: 64, endPoint x: 257, endPoint y: 60, distance: 4.1
click at [259, 64] on icon at bounding box center [258, 64] width 10 height 10
click at [226, 35] on link "People" at bounding box center [222, 38] width 19 height 18
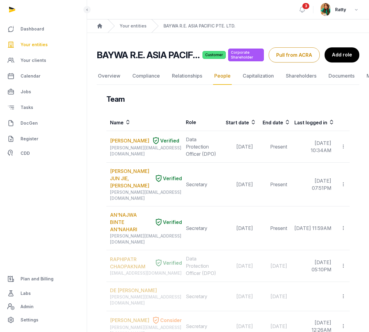
click at [291, 57] on button "Pull from ACRA" at bounding box center [293, 54] width 51 height 15
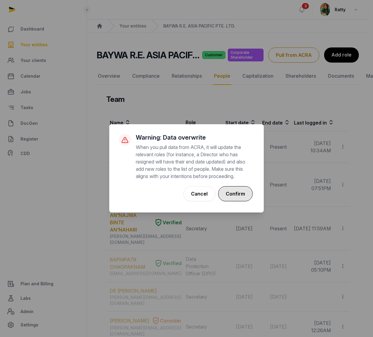
click at [239, 198] on button "Confirm" at bounding box center [235, 193] width 34 height 15
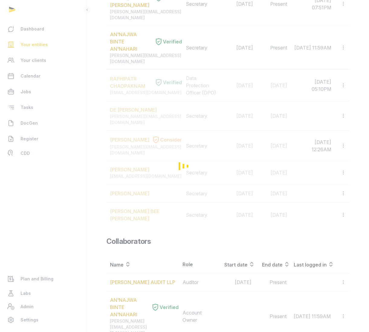
scroll to position [181, 0]
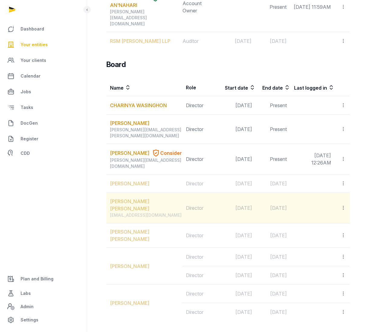
scroll to position [463, 0]
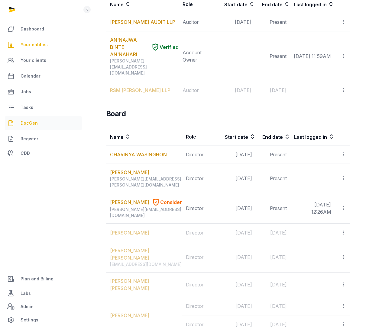
click at [28, 125] on span "DocGen" at bounding box center [29, 123] width 17 height 7
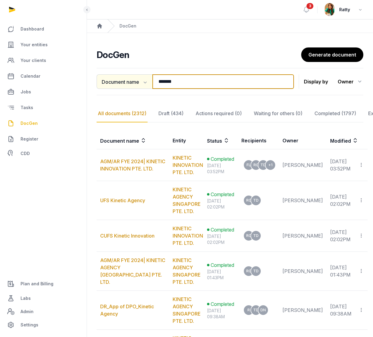
drag, startPoint x: 179, startPoint y: 83, endPoint x: 138, endPoint y: 76, distance: 41.9
click at [138, 76] on div "Document name Document name Entity Recipient ******* Search" at bounding box center [195, 81] width 197 height 14
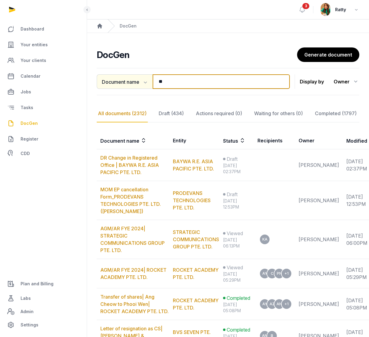
type input "*"
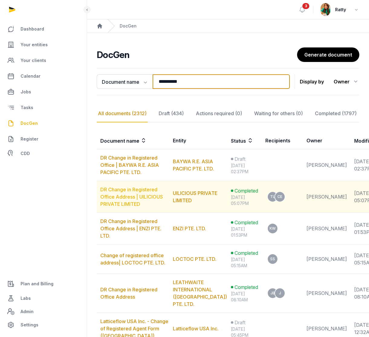
type input "**********"
click at [122, 198] on link "DR Change in Registered Office Address | UILICIOUS PRIVATE LIMITED" at bounding box center [131, 196] width 62 height 21
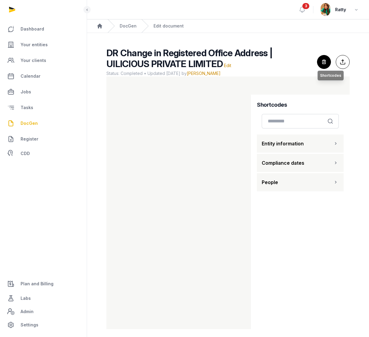
click at [323, 63] on icon "button" at bounding box center [323, 61] width 13 height 13
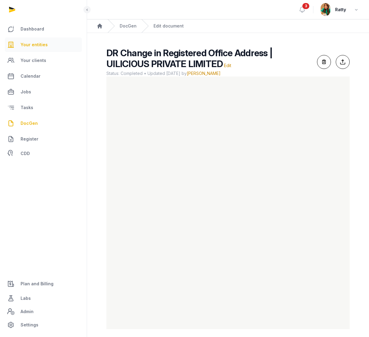
click at [38, 43] on span "Your entities" at bounding box center [34, 44] width 27 height 7
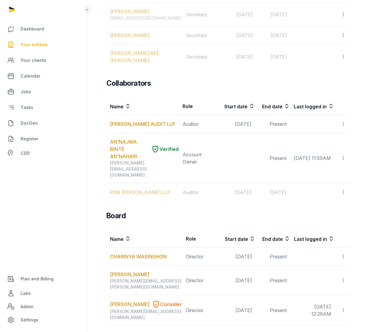
scroll to position [423, 0]
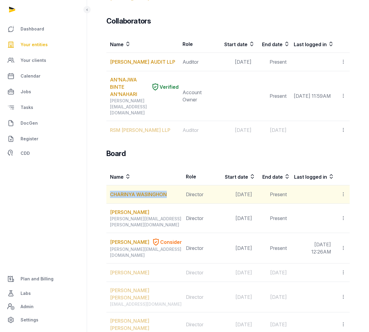
drag, startPoint x: 109, startPoint y: 177, endPoint x: 167, endPoint y: 177, distance: 58.0
click at [167, 185] on td "CHARINYA WASINGHON" at bounding box center [144, 194] width 76 height 18
copy link "CHARINYA WASINGHON"
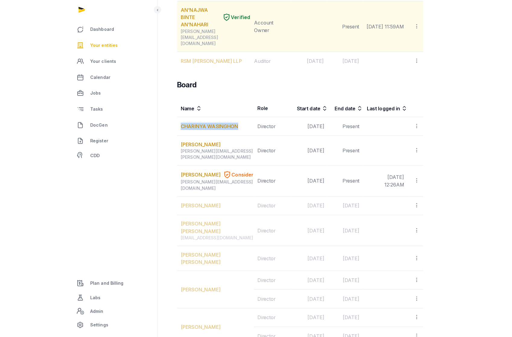
scroll to position [477, 0]
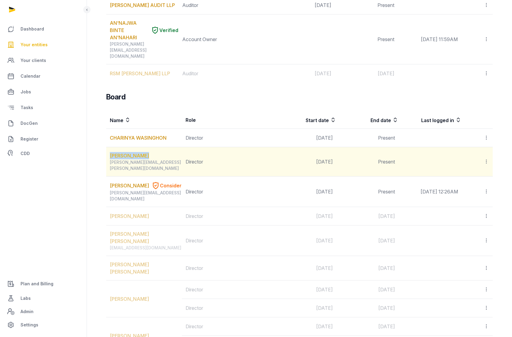
drag, startPoint x: 150, startPoint y: 118, endPoint x: 110, endPoint y: 120, distance: 39.9
click at [110, 152] on div "DANIEL GAEFKE" at bounding box center [146, 155] width 72 height 7
copy link "DANIEL GAEFKE"
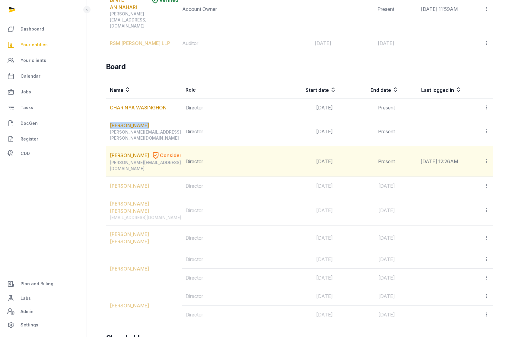
scroll to position [508, 0]
drag, startPoint x: 142, startPoint y: 111, endPoint x: 108, endPoint y: 115, distance: 33.4
click at [108, 146] on td "OLIVIER TOO Consider olivier.too@auptimate.com" at bounding box center [144, 161] width 76 height 30
copy div "OLIVIER TOO"
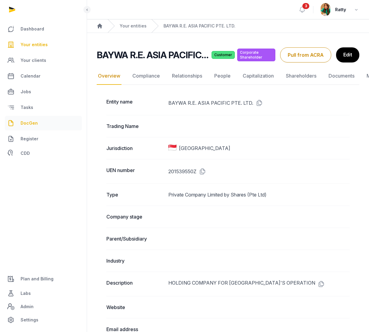
click at [25, 122] on span "DocGen" at bounding box center [29, 123] width 17 height 7
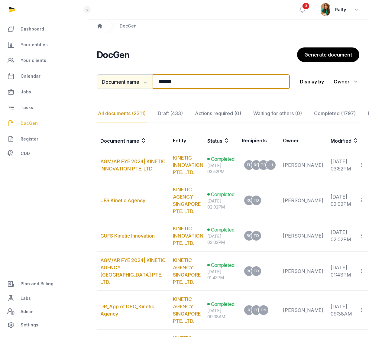
drag, startPoint x: 194, startPoint y: 80, endPoint x: 120, endPoint y: 81, distance: 74.9
click at [120, 82] on div "Document name Document name Entity Recipient ******* Search" at bounding box center [193, 81] width 193 height 14
type input "*"
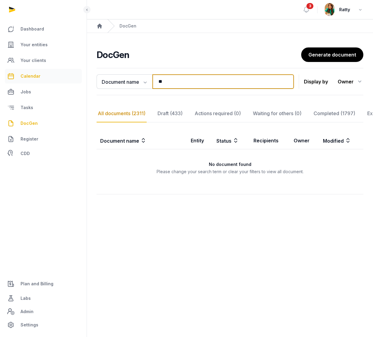
type input "*"
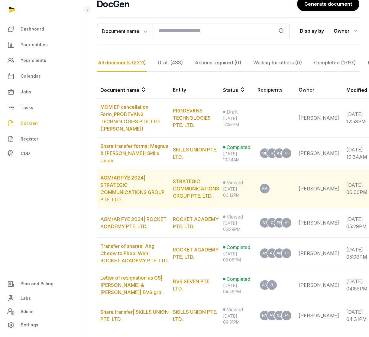
scroll to position [33, 0]
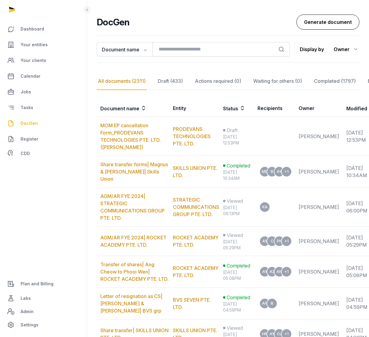
click at [329, 18] on link "Generate document" at bounding box center [327, 21] width 63 height 15
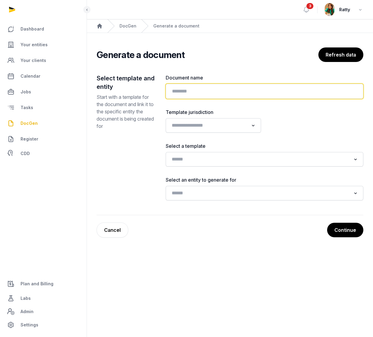
click at [191, 93] on input "text" at bounding box center [265, 91] width 198 height 15
click at [248, 89] on input "**********" at bounding box center [265, 91] width 198 height 15
paste input "**********"
click at [248, 91] on input "**********" at bounding box center [265, 91] width 198 height 15
type input "**********"
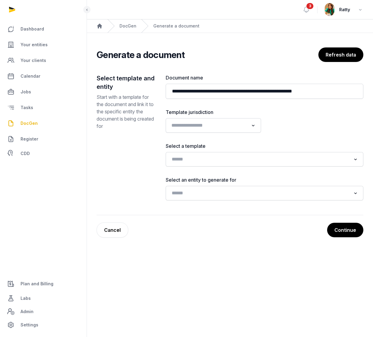
click at [200, 125] on input "Search for option" at bounding box center [208, 125] width 79 height 8
click at [190, 147] on li "[GEOGRAPHIC_DATA]" at bounding box center [213, 147] width 95 height 9
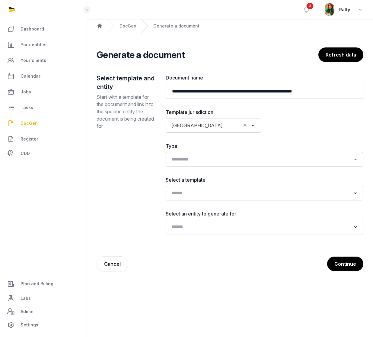
click at [190, 198] on div "Loading..." at bounding box center [265, 192] width 192 height 11
type input "*"
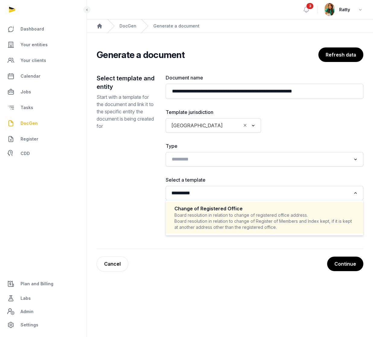
click at [224, 211] on div "Change of Registered Office" at bounding box center [265, 208] width 180 height 7
type input "**********"
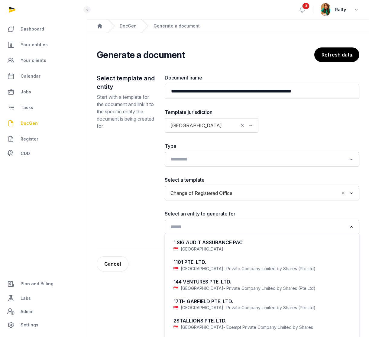
click at [182, 223] on input "Search for option" at bounding box center [257, 227] width 178 height 8
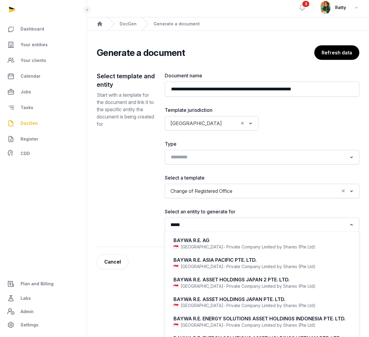
scroll to position [3, 0]
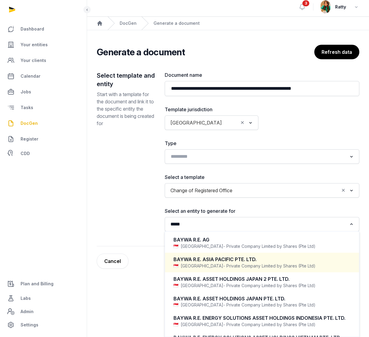
click at [234, 268] on span "- Private Company Limited by Shares (Pte Ltd)" at bounding box center [269, 266] width 92 height 6
type input "*****"
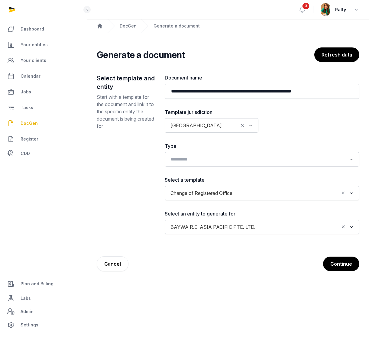
scroll to position [0, 0]
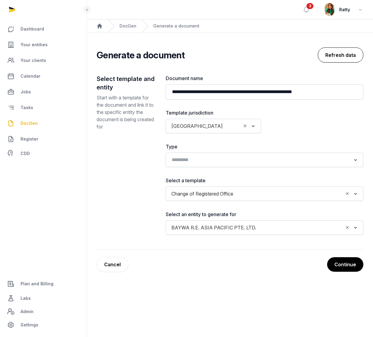
click at [343, 55] on button "Refresh data" at bounding box center [341, 54] width 46 height 15
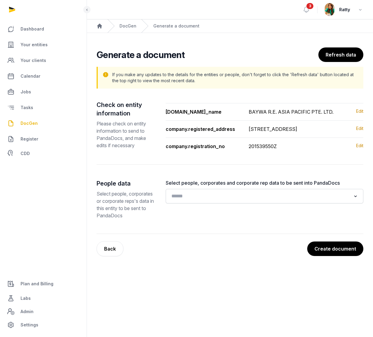
click at [190, 200] on input "Search for option" at bounding box center [260, 196] width 182 height 8
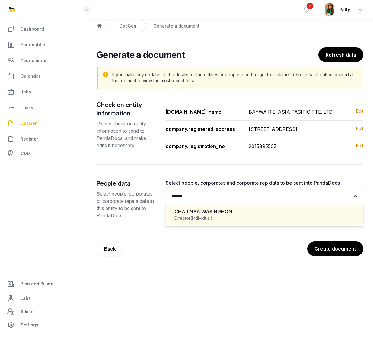
click at [204, 215] on div "CHARINYA WASINGHON" at bounding box center [265, 211] width 180 height 7
type input "******"
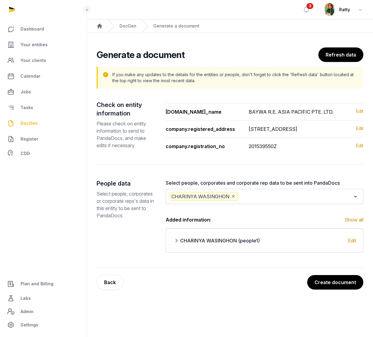
click at [261, 201] on input "Search for option" at bounding box center [295, 196] width 112 height 9
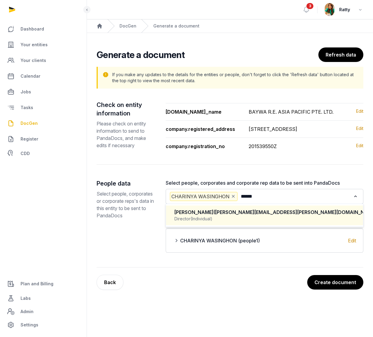
click at [260, 215] on span "([PERSON_NAME][EMAIL_ADDRESS][PERSON_NAME][DOMAIN_NAME])" at bounding box center [296, 212] width 165 height 6
type input "******"
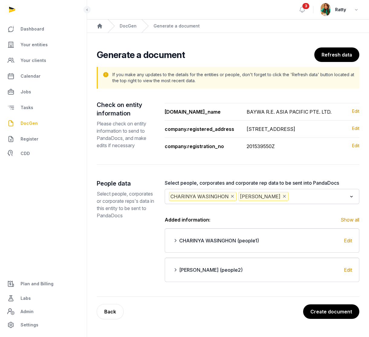
click at [324, 201] on input "Search for option" at bounding box center [318, 196] width 57 height 9
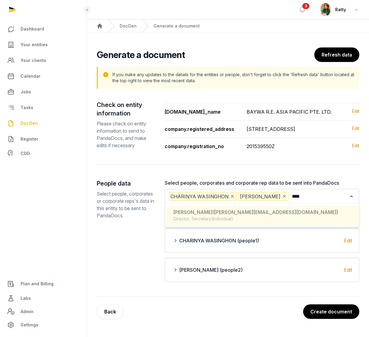
click at [252, 222] on div "Director, Secretary (Individual)" at bounding box center [261, 219] width 177 height 6
type input "****"
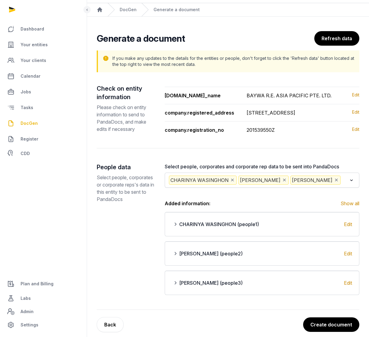
scroll to position [31, 0]
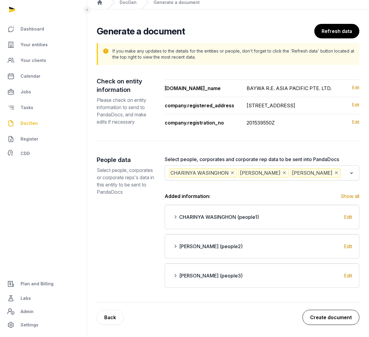
click at [329, 319] on button "Create document" at bounding box center [330, 316] width 57 height 15
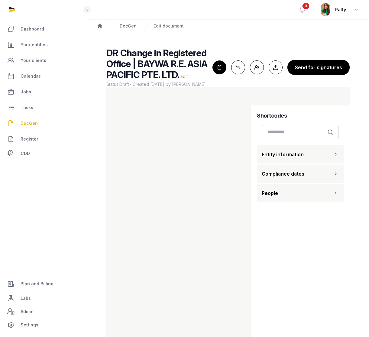
scroll to position [21, 0]
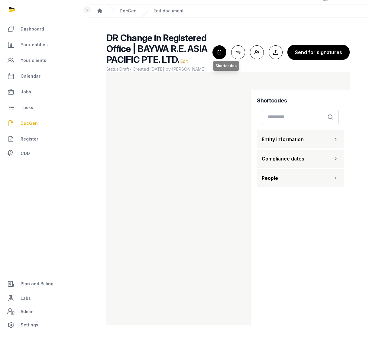
click at [222, 46] on icon "button" at bounding box center [219, 52] width 13 height 13
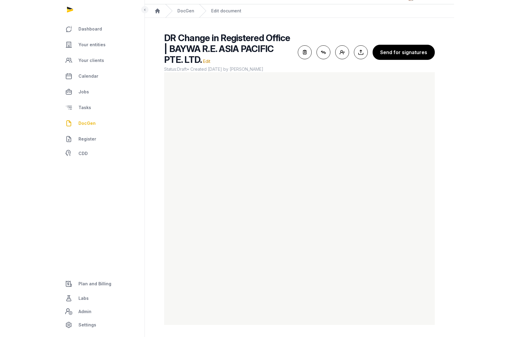
scroll to position [4, 0]
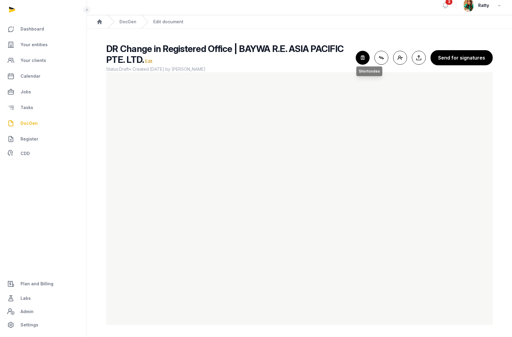
click at [360, 55] on icon "button" at bounding box center [362, 57] width 13 height 13
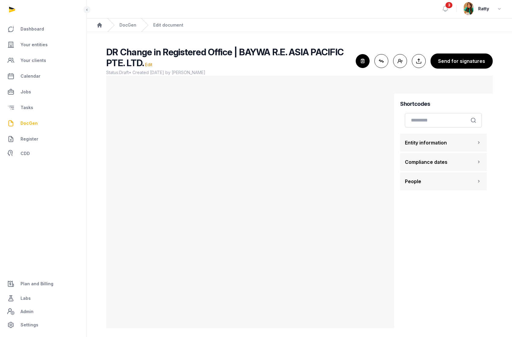
scroll to position [0, 0]
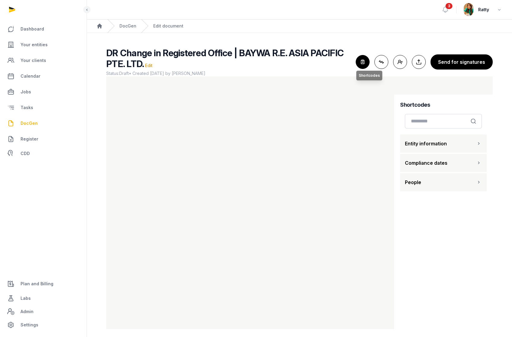
click at [358, 58] on icon "button" at bounding box center [362, 61] width 13 height 13
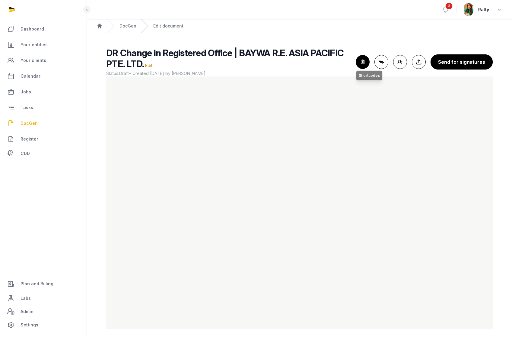
click at [365, 64] on icon "button" at bounding box center [362, 61] width 13 height 13
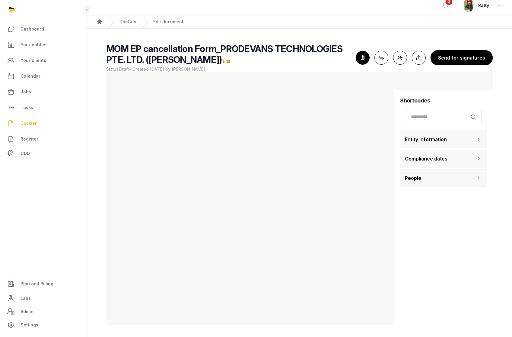
scroll to position [3, 0]
click at [363, 55] on icon "button" at bounding box center [362, 57] width 13 height 13
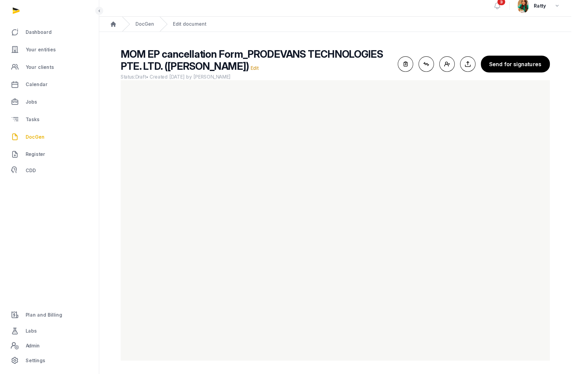
scroll to position [0, 0]
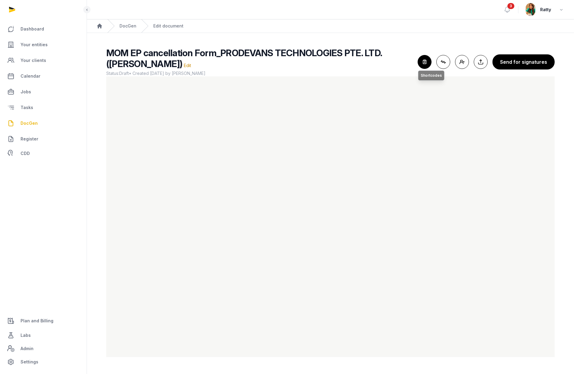
click at [424, 64] on icon "button" at bounding box center [424, 61] width 13 height 13
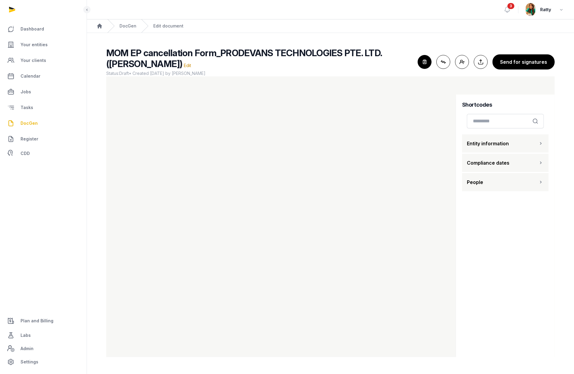
click at [512, 146] on button "Entity information" at bounding box center [505, 143] width 87 height 18
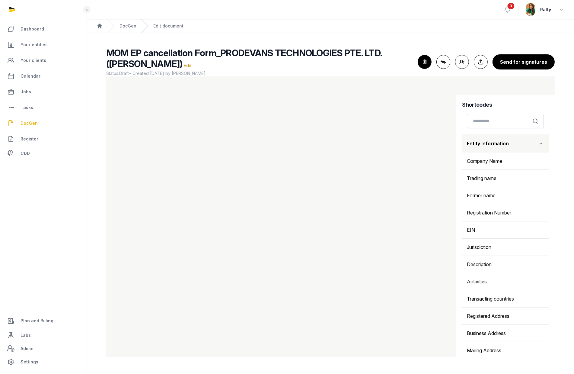
click at [512, 140] on icon "button" at bounding box center [541, 143] width 6 height 7
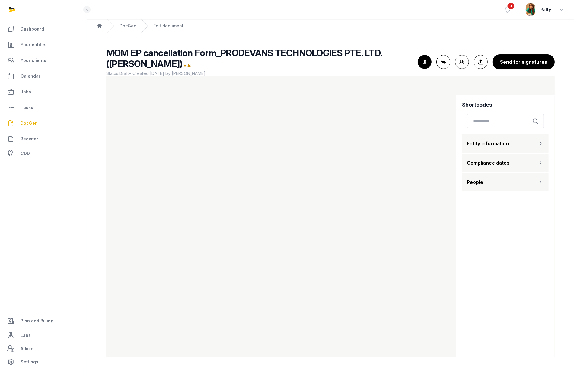
click at [512, 162] on icon "button" at bounding box center [541, 162] width 6 height 7
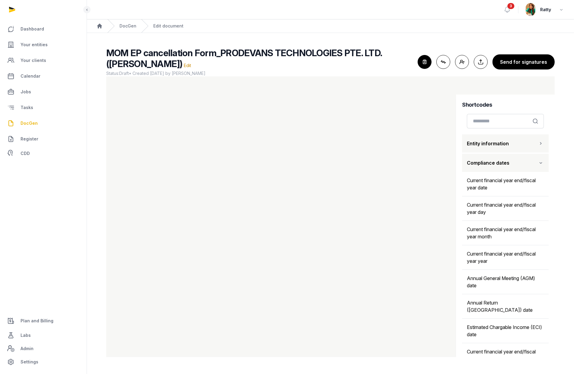
click at [512, 162] on icon "button" at bounding box center [541, 162] width 6 height 7
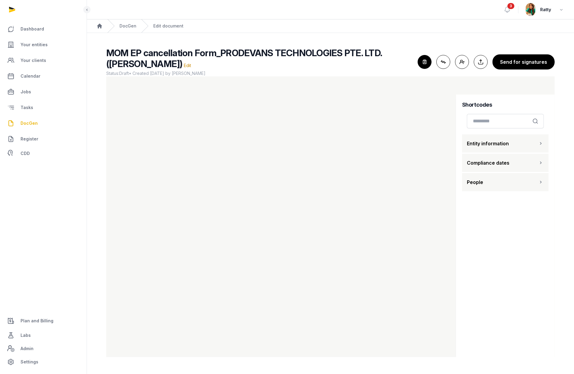
click at [481, 106] on h4 "Shortcodes" at bounding box center [505, 105] width 87 height 8
click at [443, 59] on button "Connect shortcodes Sync shortcodes" at bounding box center [444, 62] width 14 height 14
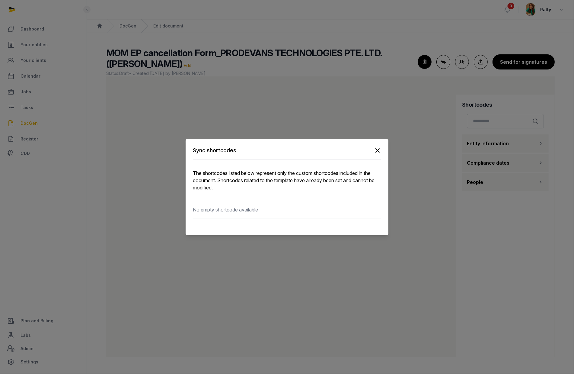
click at [379, 149] on icon "button" at bounding box center [378, 151] width 4 height 4
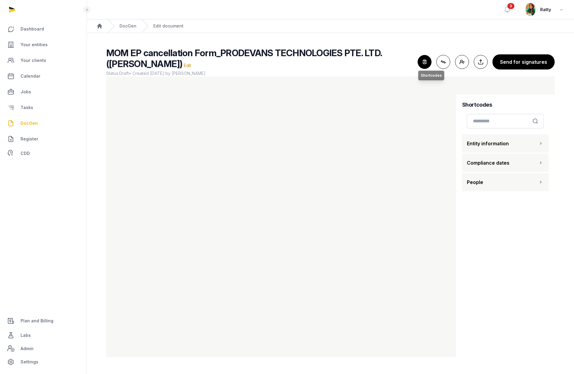
click at [423, 59] on icon "button" at bounding box center [424, 61] width 13 height 13
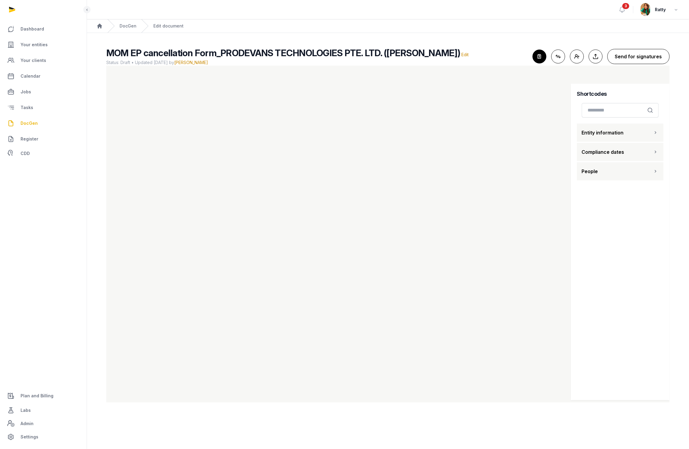
click at [574, 56] on button "Send for signatures" at bounding box center [638, 56] width 62 height 15
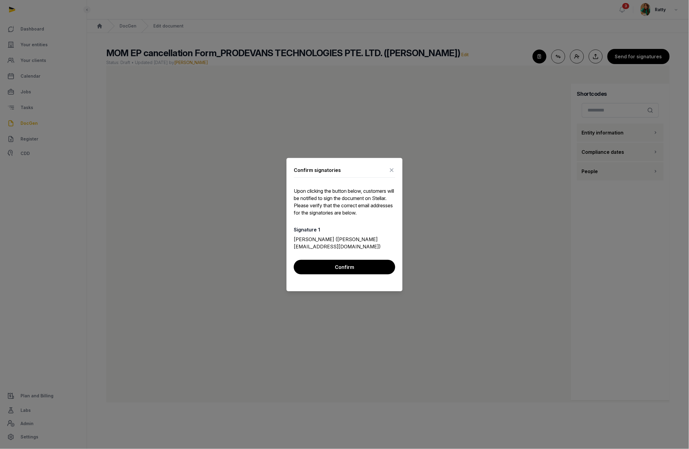
click at [390, 169] on icon at bounding box center [391, 170] width 7 height 10
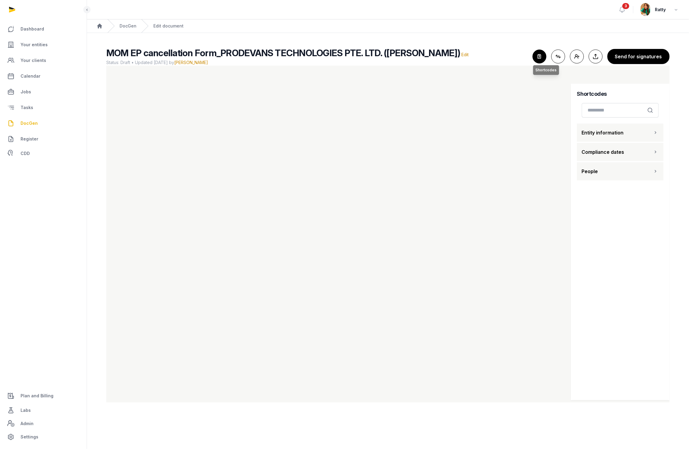
click at [538, 54] on icon "button" at bounding box center [539, 56] width 13 height 13
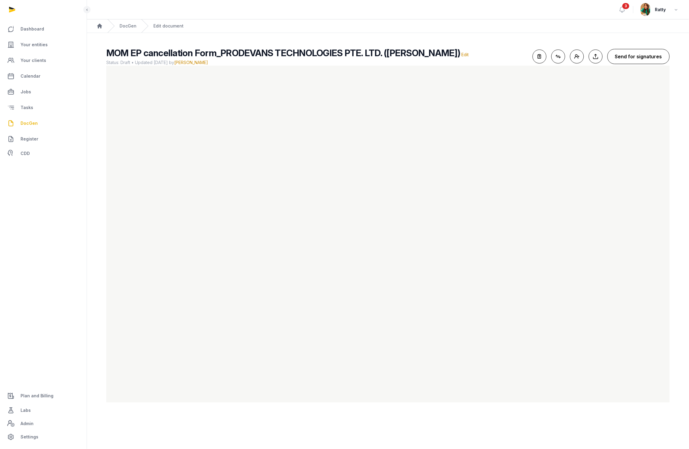
click at [574, 57] on button "Send for signatures" at bounding box center [638, 56] width 62 height 15
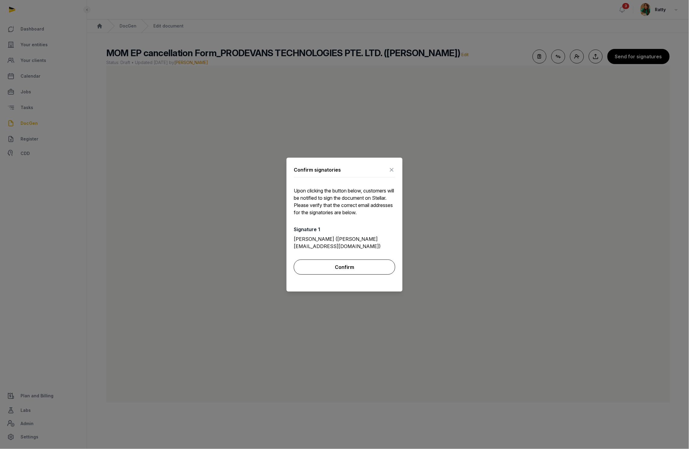
click at [335, 272] on button "Confirm" at bounding box center [344, 266] width 101 height 15
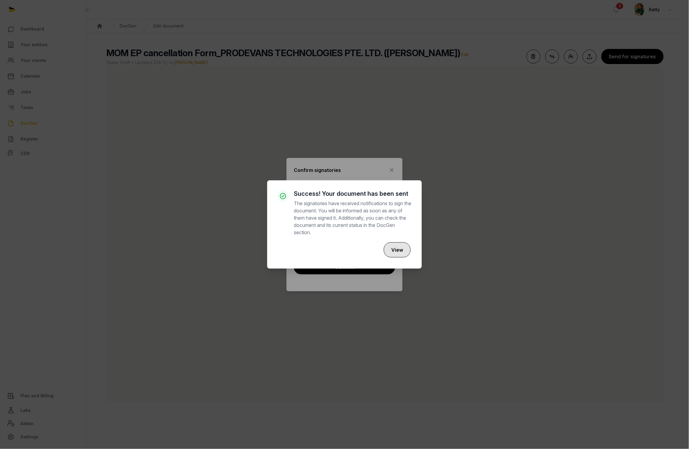
click at [401, 251] on button "View" at bounding box center [397, 249] width 27 height 15
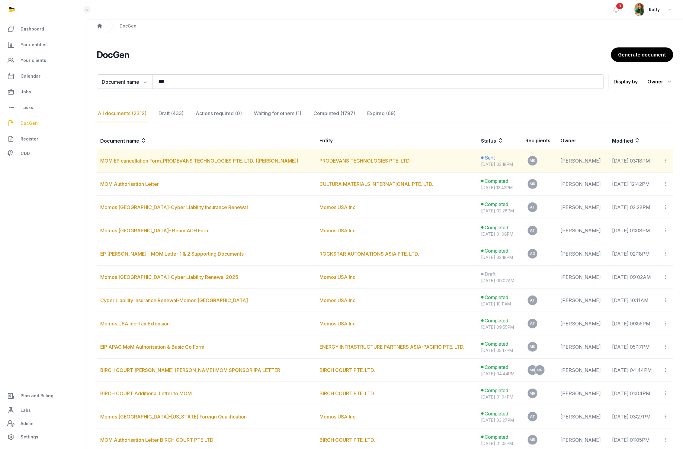
click at [574, 161] on icon at bounding box center [665, 160] width 5 height 6
click at [574, 175] on div "Copy links" at bounding box center [642, 176] width 43 height 7
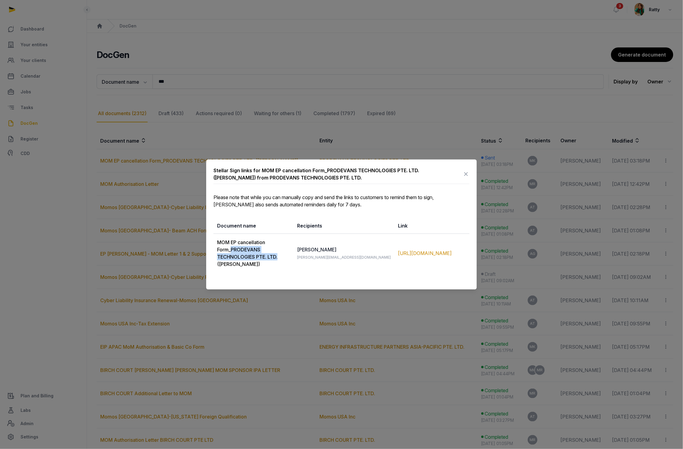
drag, startPoint x: 231, startPoint y: 249, endPoint x: 278, endPoint y: 254, distance: 47.1
click at [278, 254] on td "MOM EP cancellation Form_PRODEVANS TECHNOLOGIES PTE. LTD. ([PERSON_NAME])" at bounding box center [253, 253] width 80 height 39
copy td "PRODEVANS TECHNOLOGIES PTE. LTD."
click at [421, 251] on div "https://app.pandadoc.com/s/VRTGYeMGhzZPkZaiiT96wZ" at bounding box center [432, 252] width 68 height 7
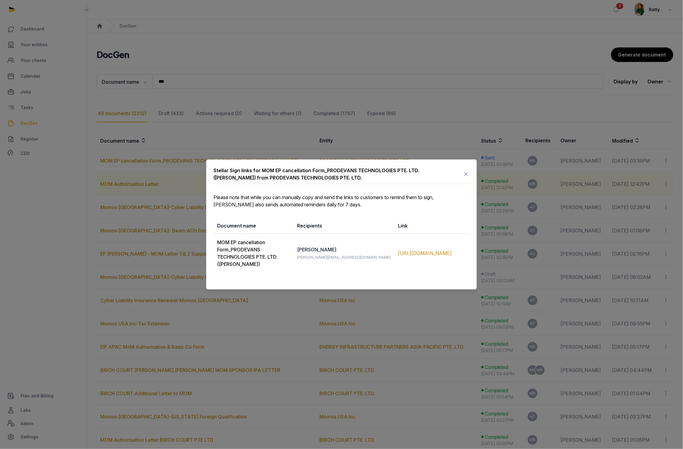
click at [468, 174] on icon at bounding box center [465, 174] width 7 height 10
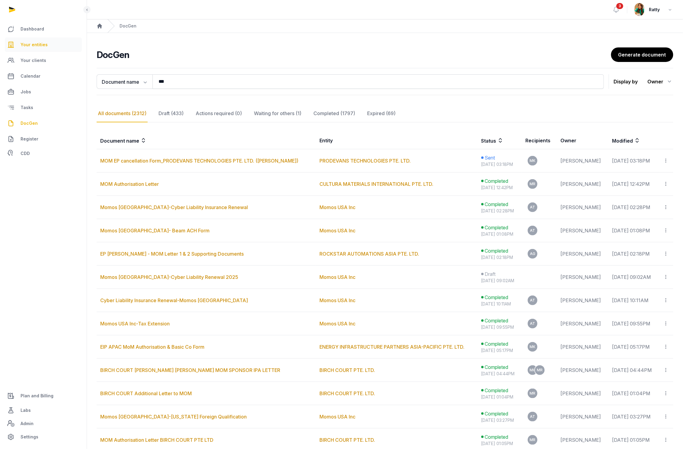
click at [28, 44] on span "Your entities" at bounding box center [34, 44] width 27 height 7
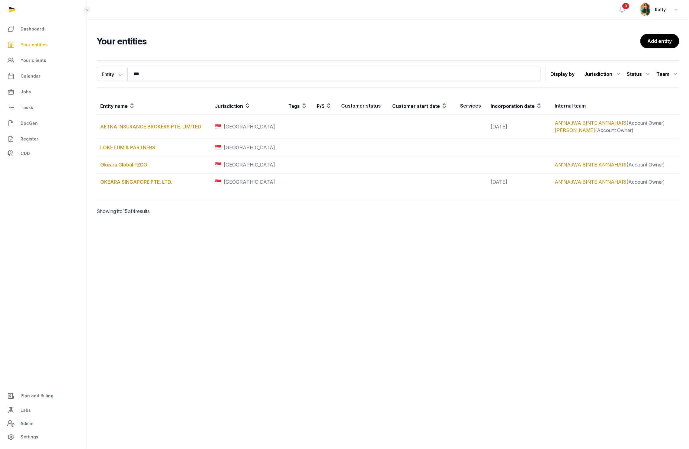
click at [43, 45] on span "Your entities" at bounding box center [34, 44] width 27 height 7
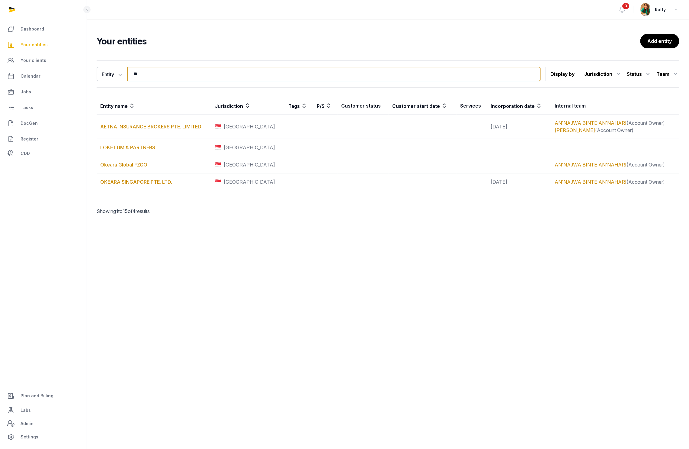
type input "*"
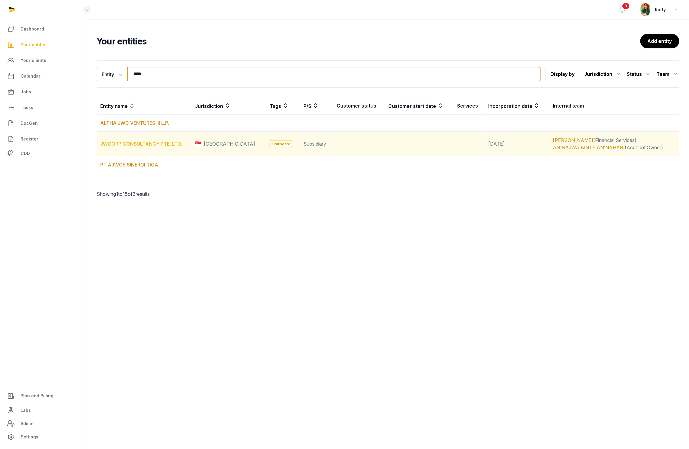
type input "***"
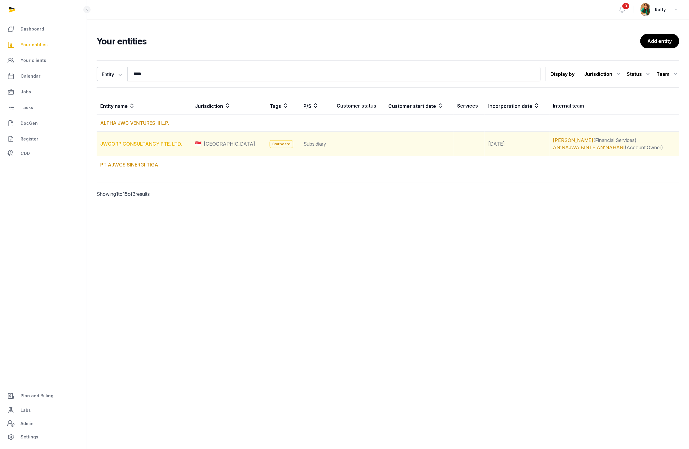
click at [136, 143] on link "JWCORP CONSULTANCY PTE. LTD." at bounding box center [141, 144] width 82 height 6
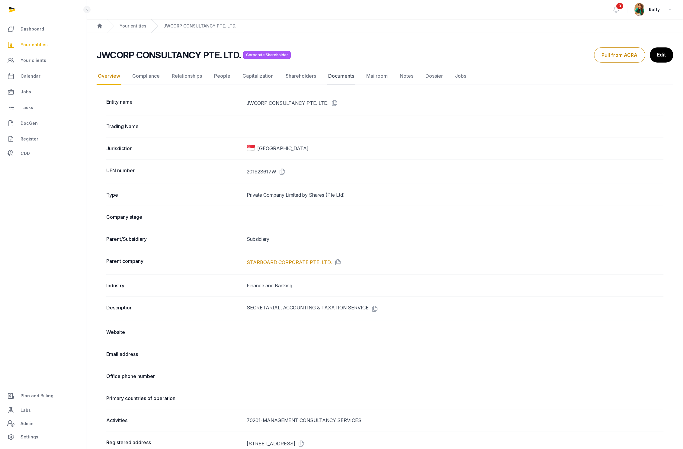
click at [338, 75] on link "Documents" at bounding box center [341, 76] width 28 height 18
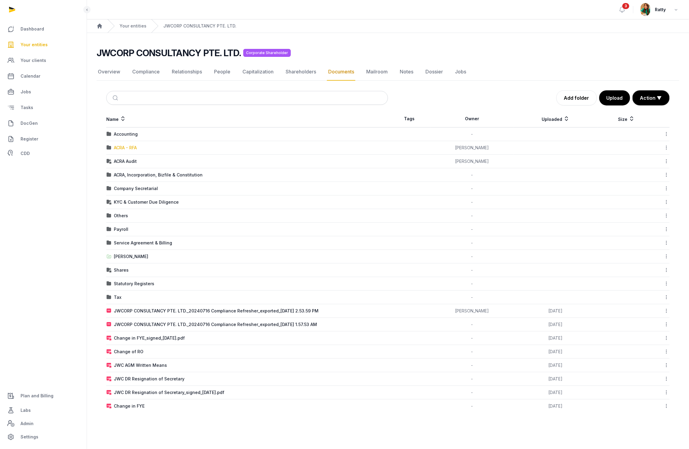
click at [120, 146] on div "ACRA - RFA" at bounding box center [125, 148] width 23 height 6
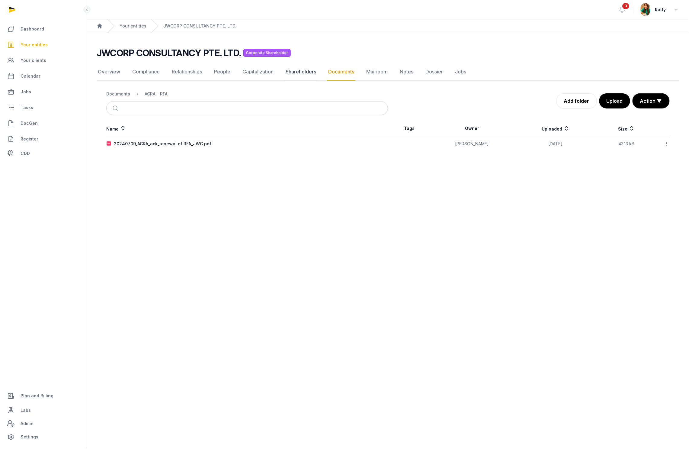
click at [303, 72] on link "Shareholders" at bounding box center [300, 72] width 33 height 18
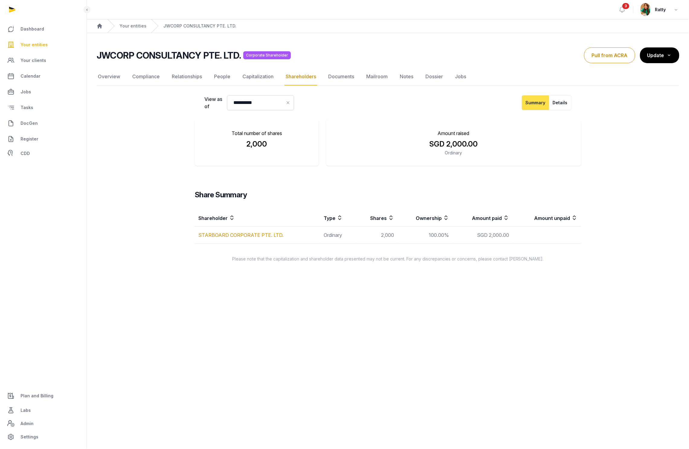
click at [345, 78] on link "Documents" at bounding box center [341, 77] width 28 height 18
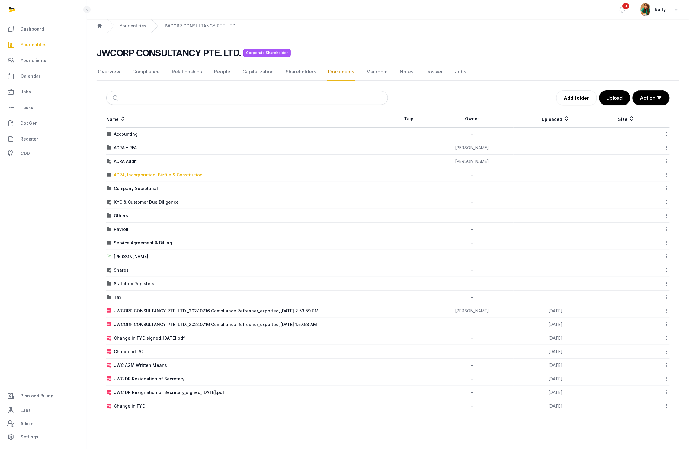
click at [139, 175] on div "ACRA, Incorporation, Bizfile & Constitution" at bounding box center [158, 175] width 89 height 6
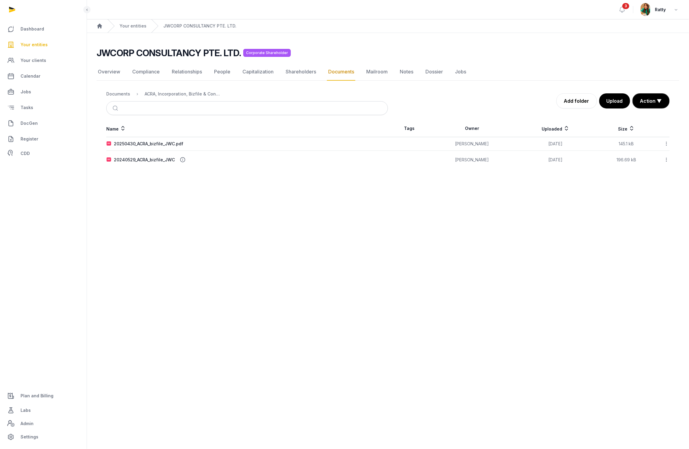
click at [574, 144] on icon at bounding box center [666, 143] width 5 height 6
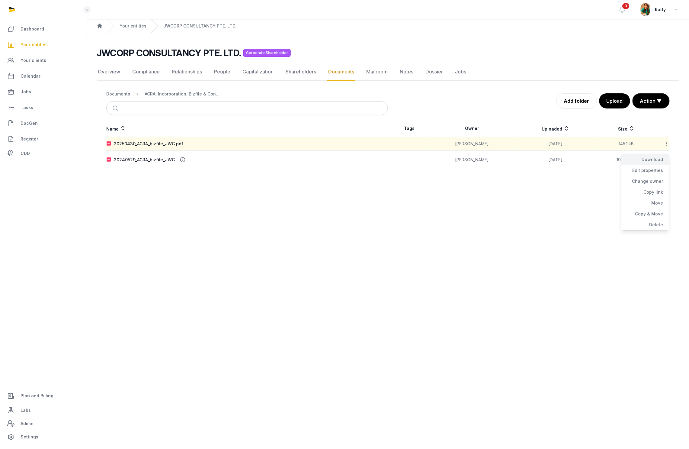
click at [574, 165] on div "Download" at bounding box center [645, 170] width 48 height 11
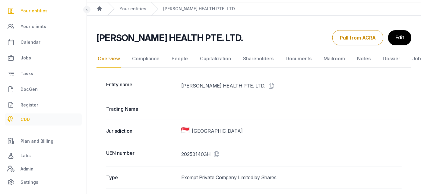
scroll to position [101, 0]
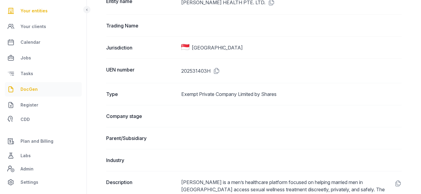
click at [26, 89] on span "DocGen" at bounding box center [29, 89] width 17 height 7
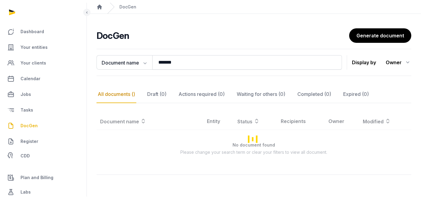
scroll to position [16, 0]
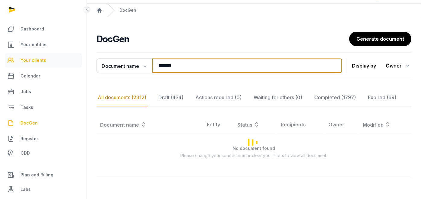
drag, startPoint x: 191, startPoint y: 65, endPoint x: 75, endPoint y: 62, distance: 115.7
click at [77, 62] on div "**********" at bounding box center [210, 92] width 421 height 216
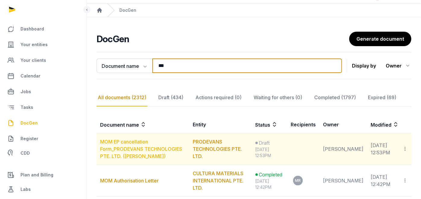
type input "***"
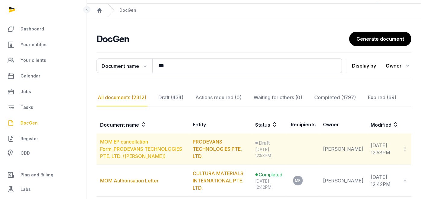
click at [136, 143] on link "MOM EP cancellation Form_PRODEVANS TECHNOLOGIES PTE. LTD. ([PERSON_NAME])" at bounding box center [141, 149] width 82 height 21
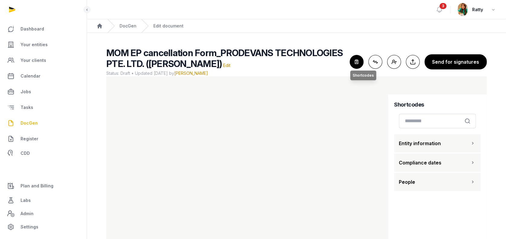
click at [354, 59] on icon "button" at bounding box center [356, 61] width 13 height 13
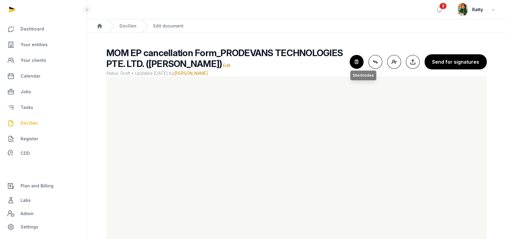
click at [357, 66] on icon "button" at bounding box center [356, 61] width 13 height 13
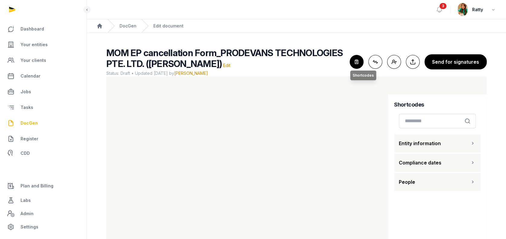
click at [357, 66] on icon "button" at bounding box center [356, 61] width 13 height 13
